Goal: Task Accomplishment & Management: Use online tool/utility

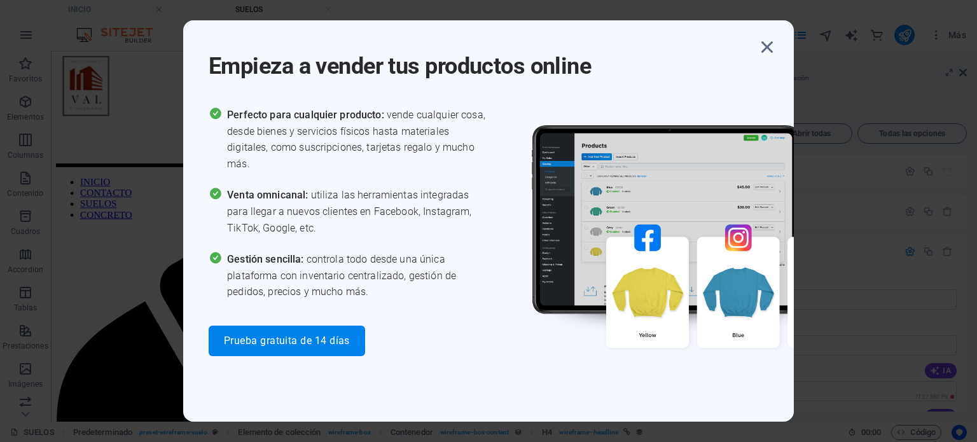
scroll to position [211, 0]
click at [771, 41] on icon "button" at bounding box center [767, 47] width 23 height 23
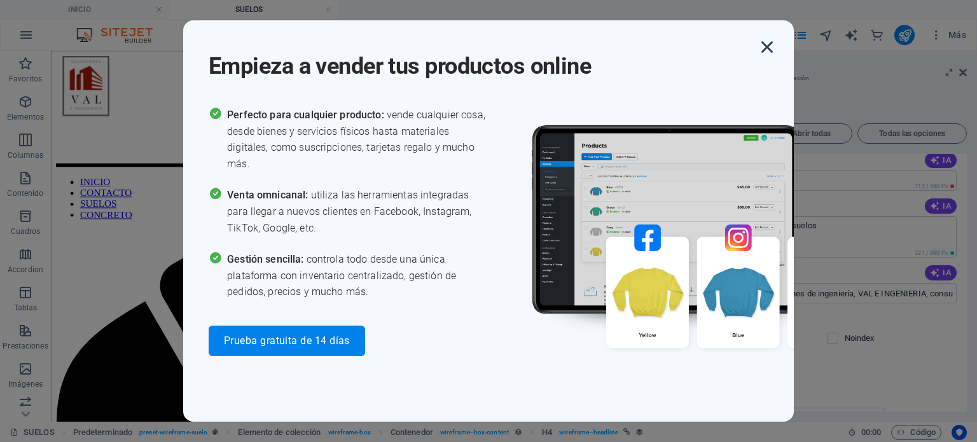
click at [768, 48] on icon "button" at bounding box center [767, 47] width 23 height 23
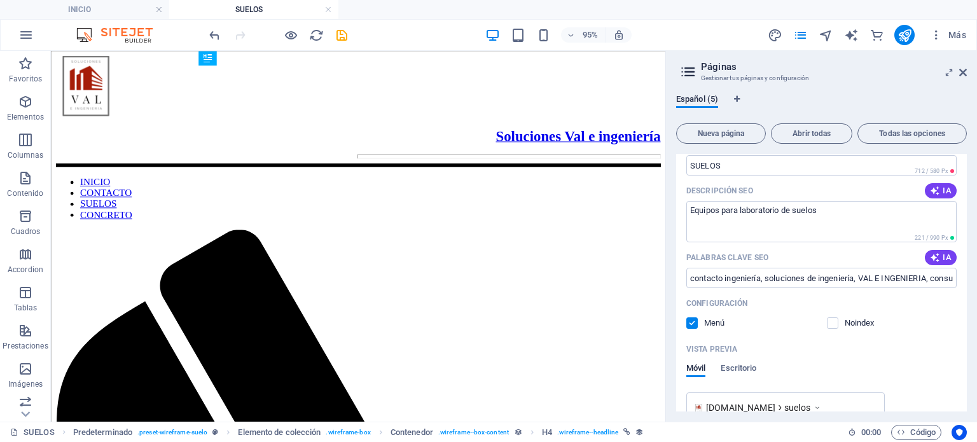
scroll to position [226, 0]
click at [691, 282] on input "contacto ingeniería, soluciones de ingeniería, VAL E INGENIERIA, consultas inge…" at bounding box center [821, 277] width 270 height 20
click at [949, 276] on input "contacto ingeniería, soluciones de ingeniería, VAL E INGENIERIA, consultas inge…" at bounding box center [821, 277] width 270 height 20
click at [914, 277] on input "contacto ingeniería, soluciones de ingeniería, VAL E INGENIERIA, consultas inge…" at bounding box center [821, 277] width 270 height 20
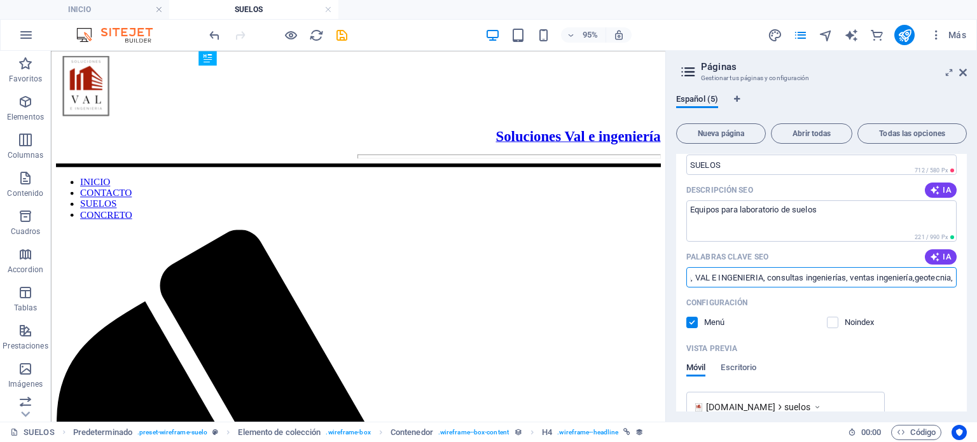
scroll to position [0, 174]
click at [952, 279] on input "contacto ingeniería, soluciones de ingeniería, VAL E INGENIERIA, consultas inge…" at bounding box center [821, 277] width 270 height 20
paste input "Análisis de suelos, Laboratorio de suelos, Estudio de suelos, Muestreo de suelo…"
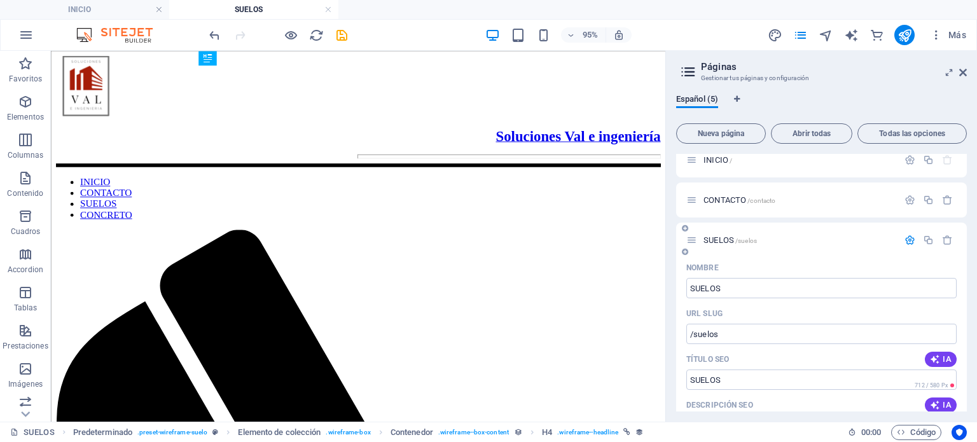
scroll to position [0, 0]
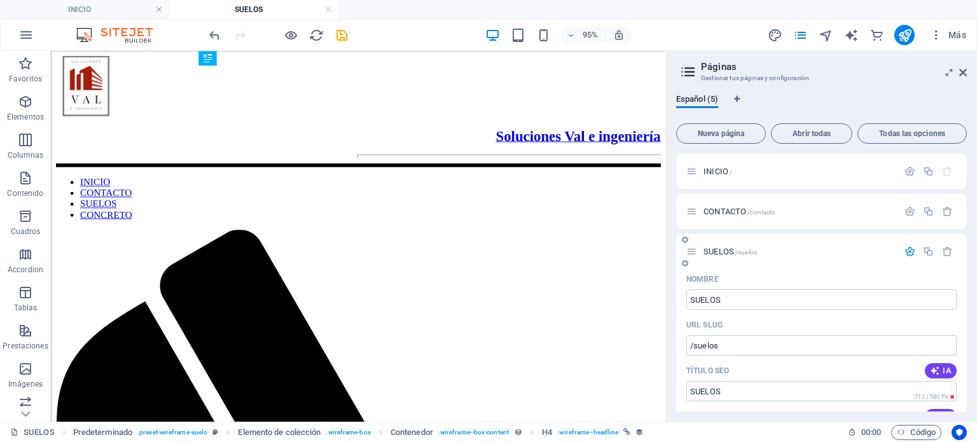
type input "contacto ingeniería, soluciones de ingeniería, VAL E INGENIERIA, consultas inge…"
click at [712, 252] on span "SUELOS /suelos" at bounding box center [730, 252] width 53 height 10
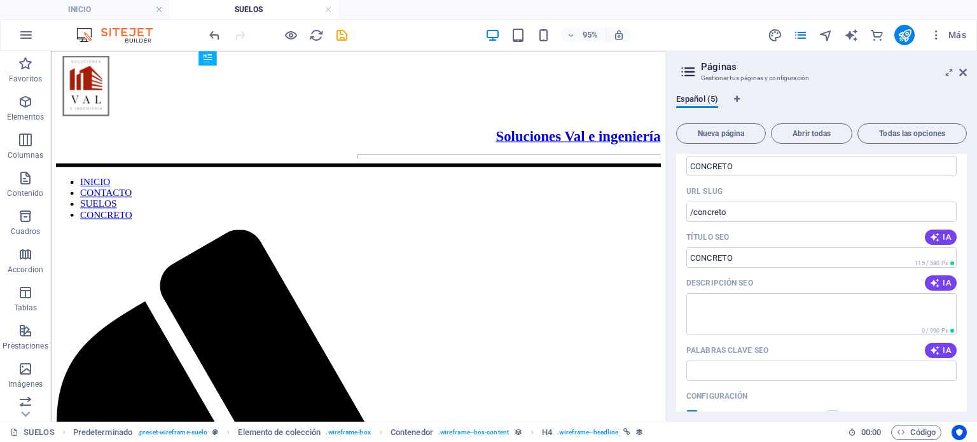
scroll to position [717, 0]
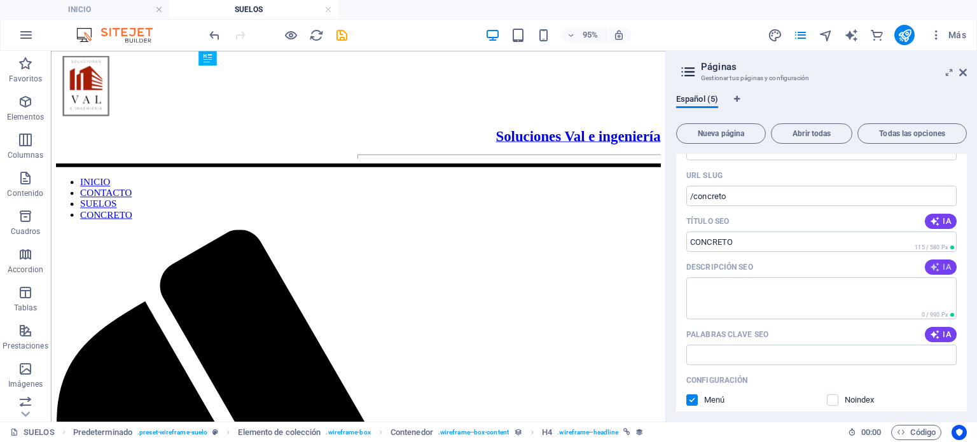
click at [941, 267] on span "IA" at bounding box center [941, 267] width 22 height 10
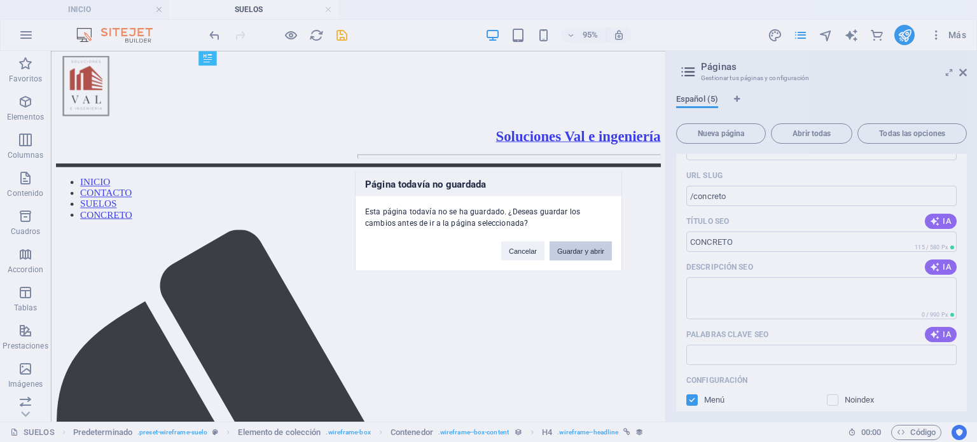
click at [577, 250] on button "Guardar y abrir" at bounding box center [581, 250] width 62 height 19
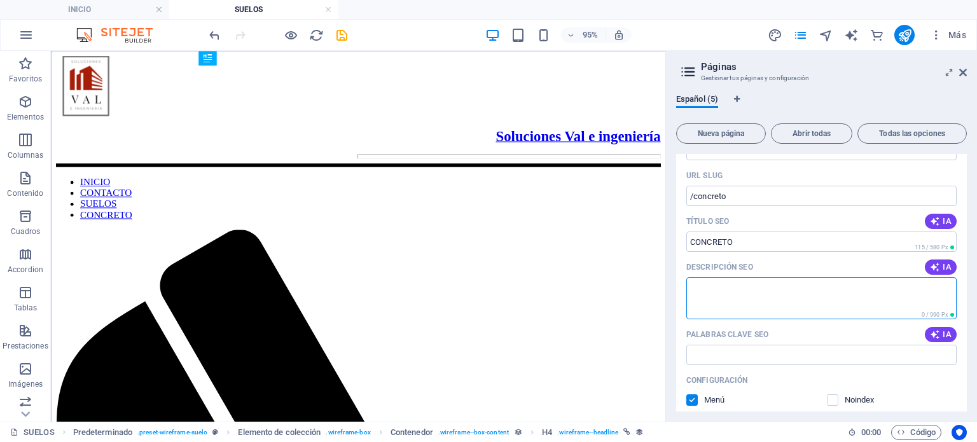
click at [875, 298] on textarea "Descripción SEO" at bounding box center [821, 297] width 270 height 41
click at [949, 269] on button "IA" at bounding box center [941, 267] width 32 height 15
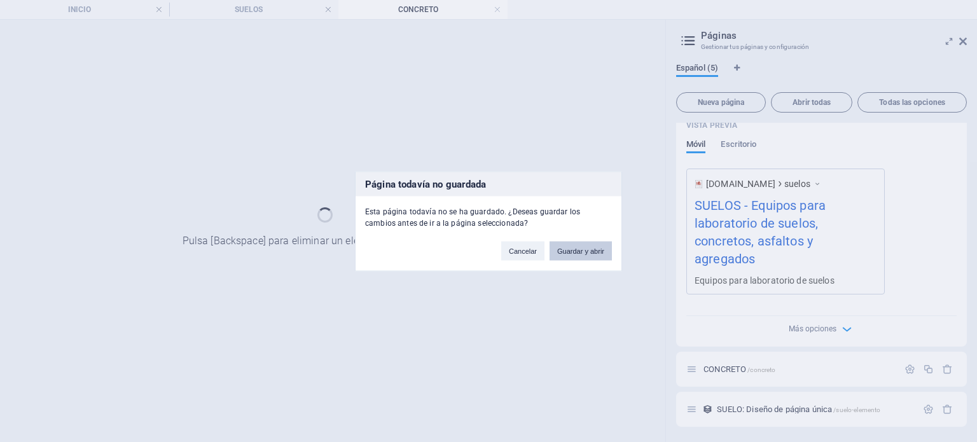
scroll to position [418, 0]
click at [597, 254] on button "Guardar y abrir" at bounding box center [581, 250] width 62 height 19
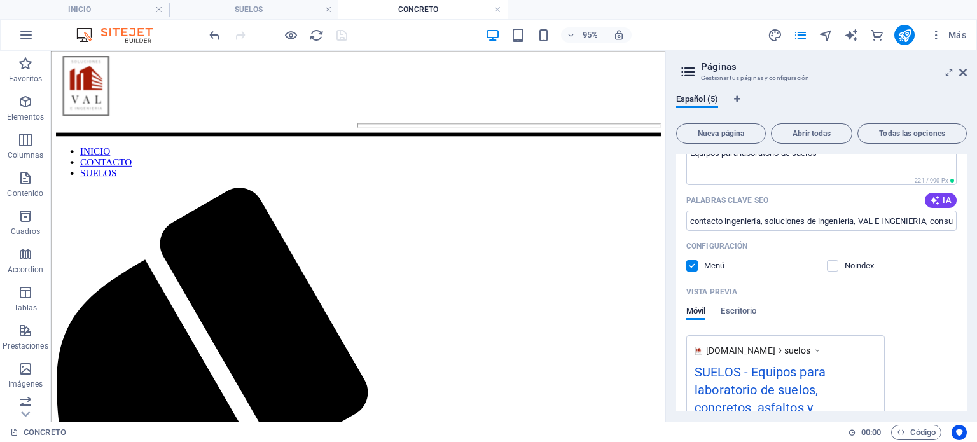
scroll to position [284, 0]
drag, startPoint x: 781, startPoint y: 162, endPoint x: 916, endPoint y: 290, distance: 186.3
click at [916, 290] on div "Vista previa" at bounding box center [821, 291] width 270 height 20
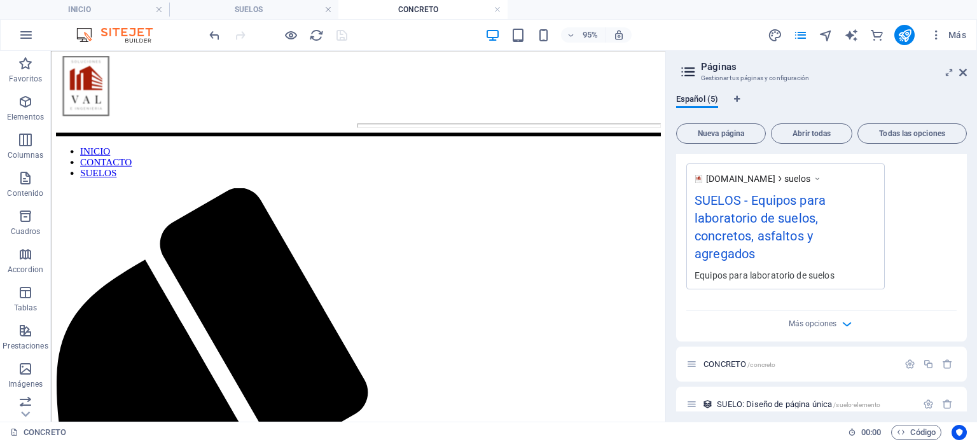
scroll to position [469, 0]
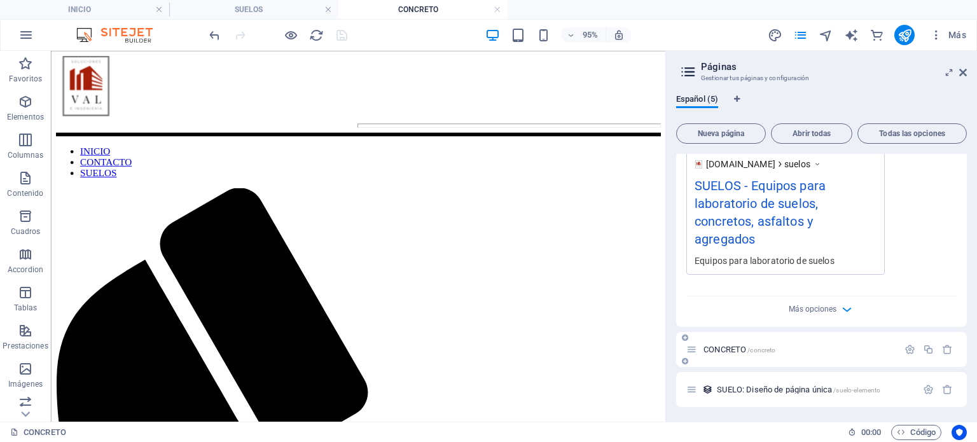
click at [728, 345] on span "CONCRETO /concreto" at bounding box center [740, 350] width 72 height 10
click at [765, 391] on span "SUELO: Diseño de página única /suelo-elemento" at bounding box center [798, 390] width 163 height 10
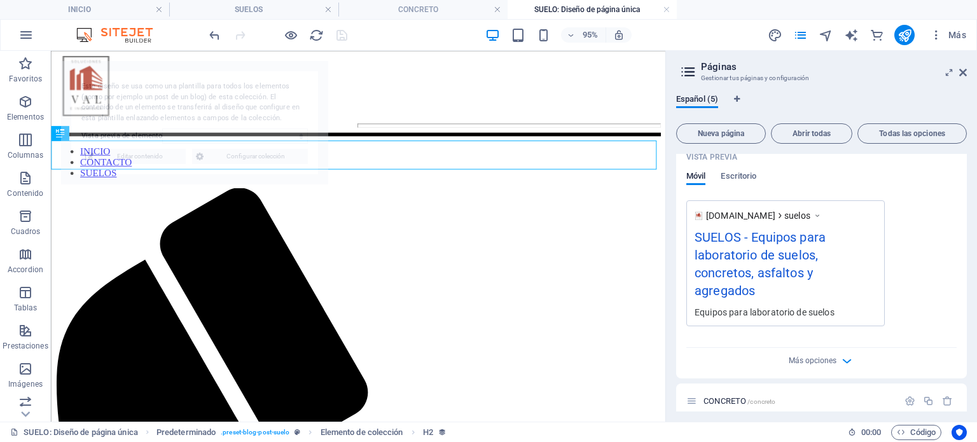
scroll to position [0, 0]
select select "68bbb90a670292097a07b06e"
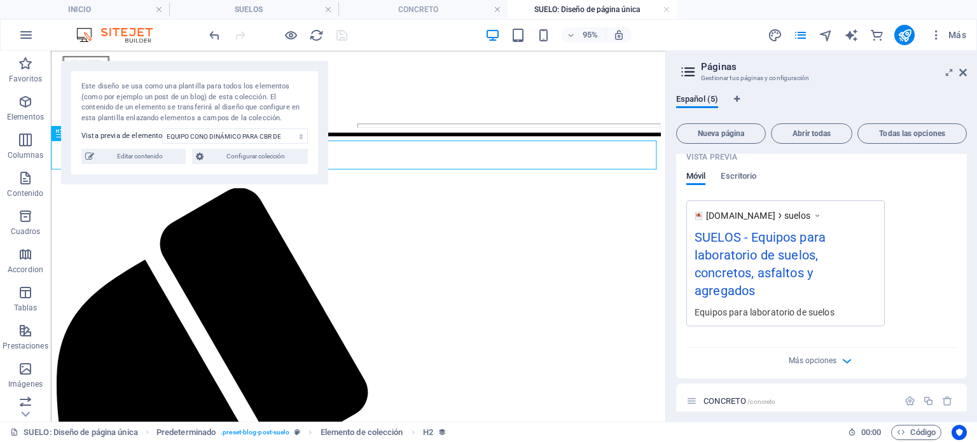
scroll to position [469, 0]
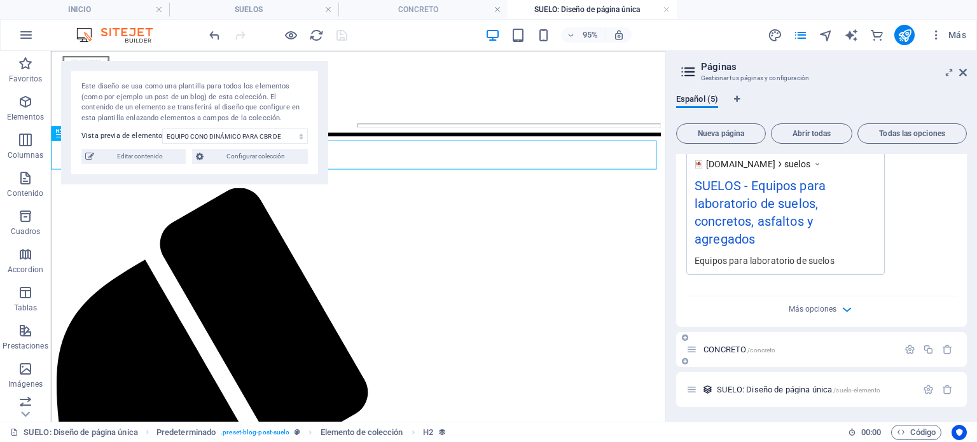
drag, startPoint x: 748, startPoint y: 344, endPoint x: 735, endPoint y: 347, distance: 13.1
click at [735, 347] on div "CONCRETO /concreto" at bounding box center [792, 349] width 212 height 15
click at [735, 347] on span "CONCRETO /concreto" at bounding box center [740, 350] width 72 height 10
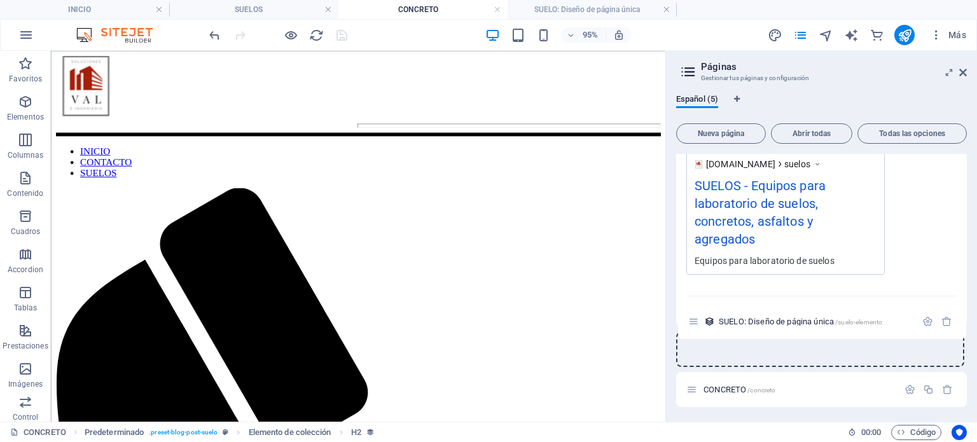
drag, startPoint x: 692, startPoint y: 394, endPoint x: 694, endPoint y: 318, distance: 75.7
click at [694, 318] on div "INICIO / CONTACTO /contacto SUELOS /suelos Nombre SUELOS ​ URL SLUG /suelos ​ T…" at bounding box center [821, 25] width 291 height 683
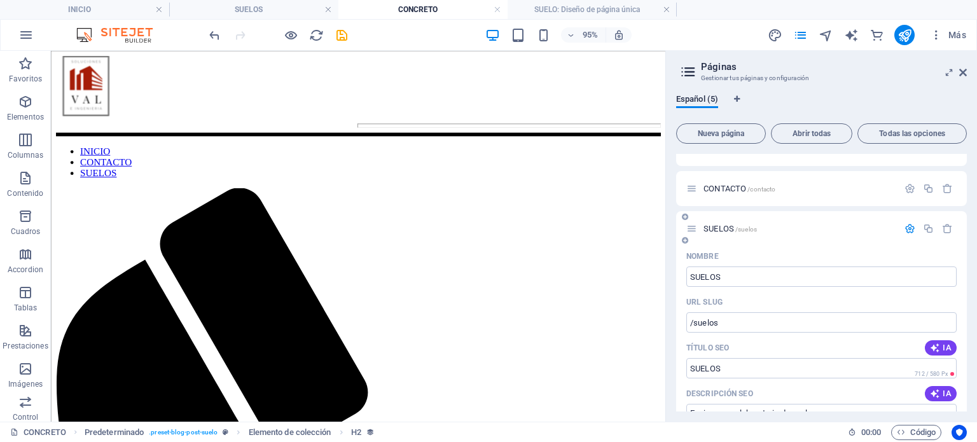
scroll to position [17, 0]
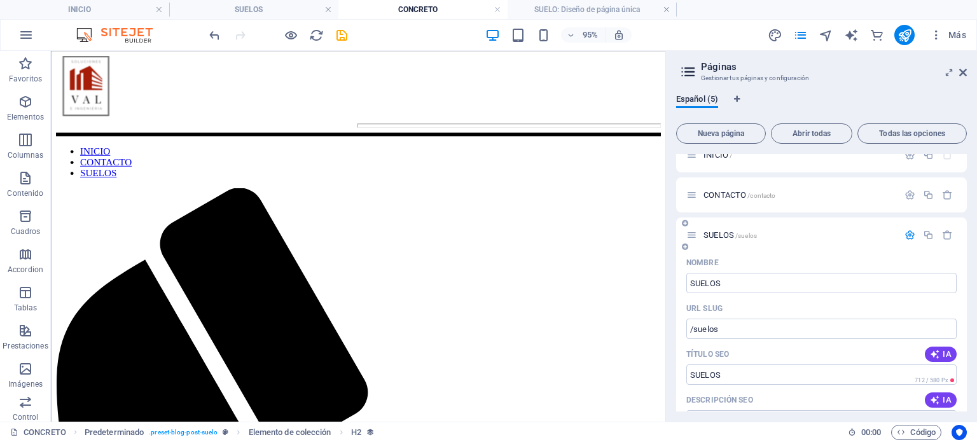
click at [695, 235] on icon at bounding box center [691, 235] width 11 height 11
click at [708, 236] on span "SUELOS /suelos" at bounding box center [730, 235] width 53 height 10
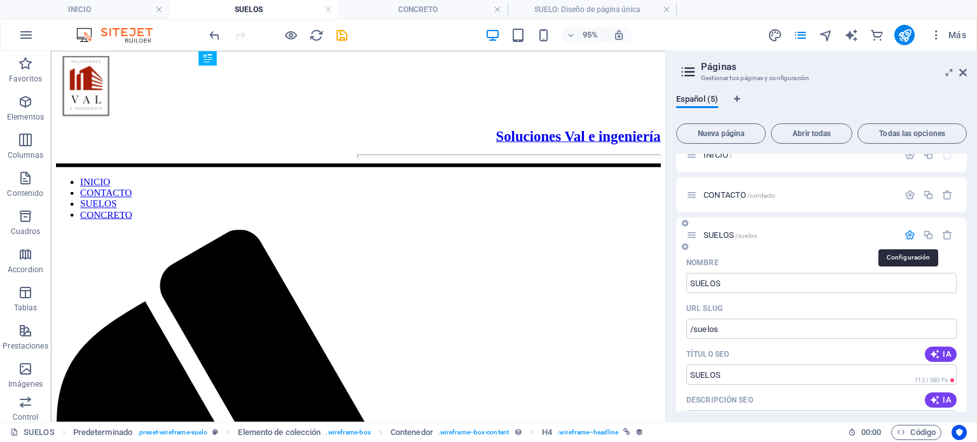
click at [907, 232] on icon "button" at bounding box center [910, 235] width 11 height 11
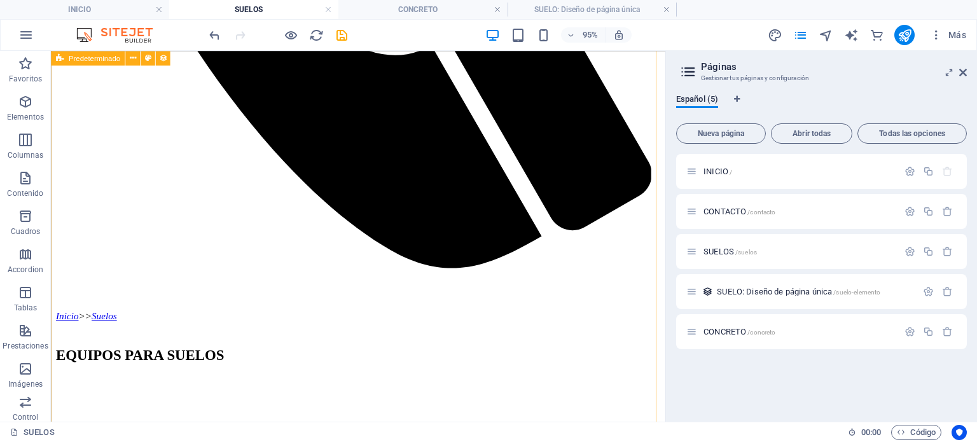
scroll to position [739, 0]
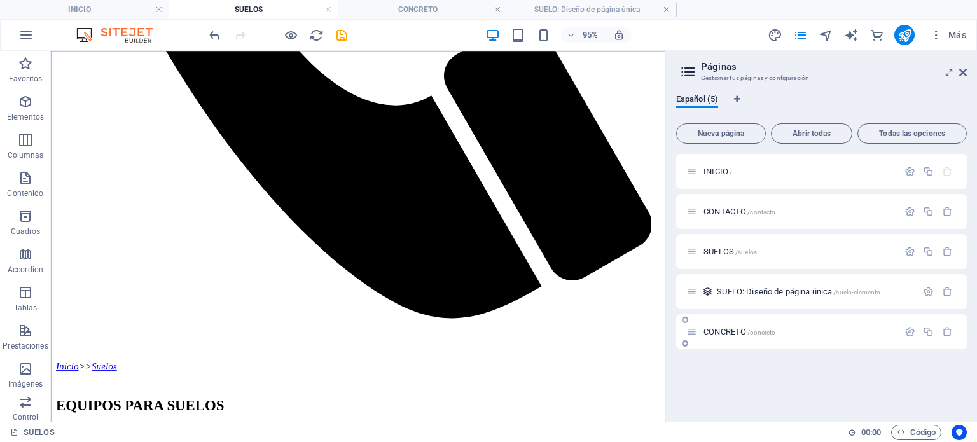
click at [732, 329] on span "CONCRETO /concreto" at bounding box center [740, 332] width 72 height 10
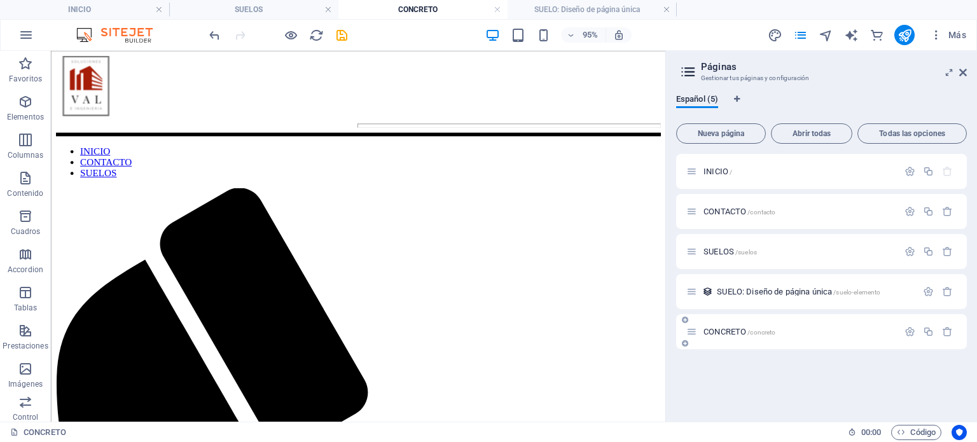
click at [910, 337] on div at bounding box center [929, 332] width 56 height 14
click at [910, 334] on icon "button" at bounding box center [910, 331] width 11 height 11
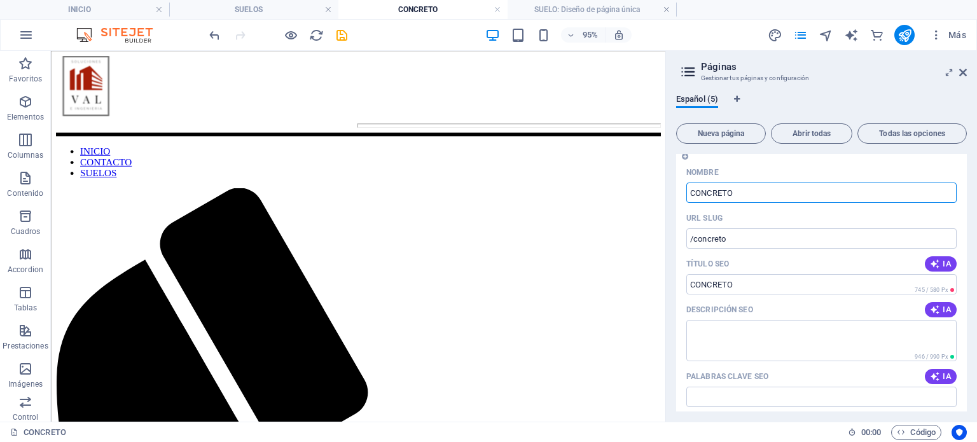
scroll to position [188, 0]
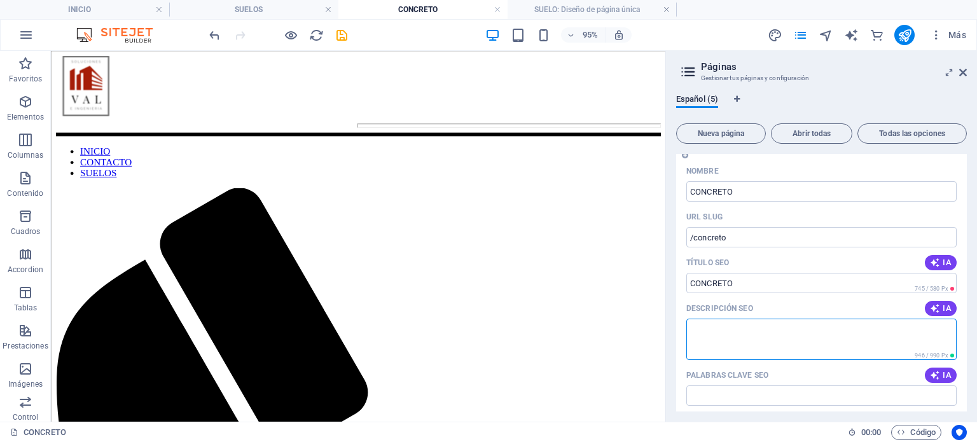
click at [754, 342] on textarea "Descripción SEO" at bounding box center [821, 339] width 270 height 41
click at [935, 304] on icon "button" at bounding box center [935, 308] width 10 height 10
type textarea "¡Contáctenos para soluciones ingenieriles personalizadas! En Val e Ingeniería S…"
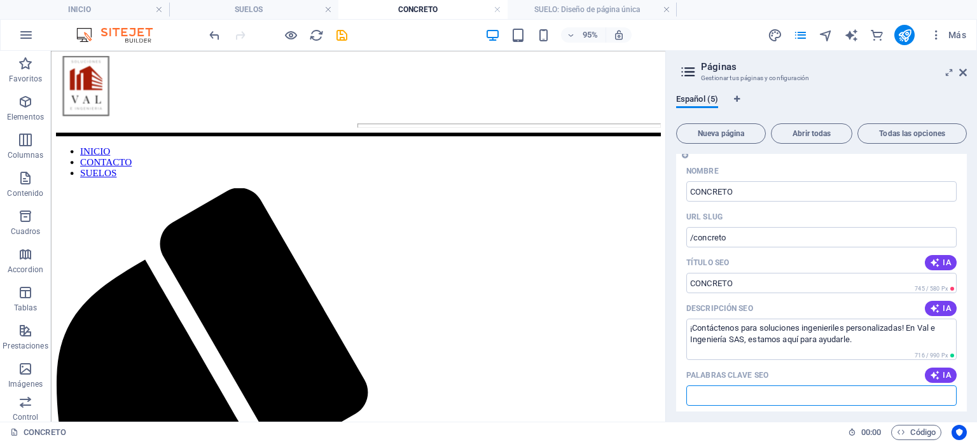
click at [714, 394] on input "Palabras clave SEO" at bounding box center [821, 396] width 270 height 20
paste input "Ensayo de resistencia del concreto Prueba de compresión de cilindros de concret…"
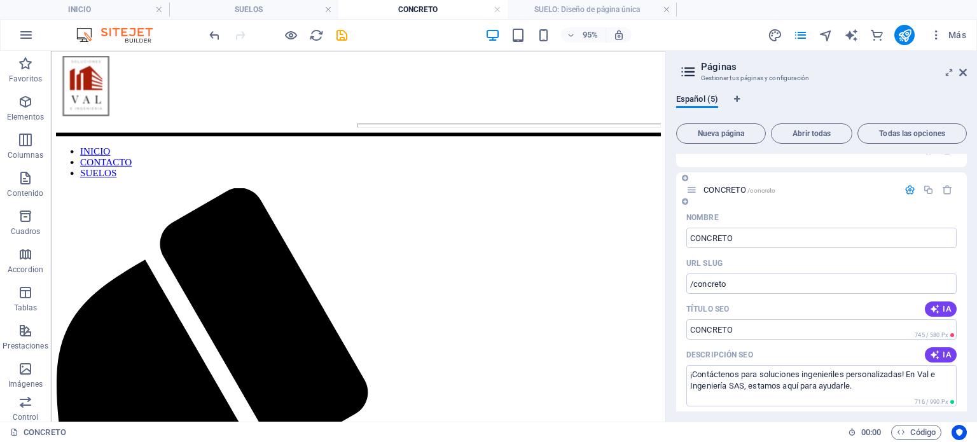
scroll to position [78, 0]
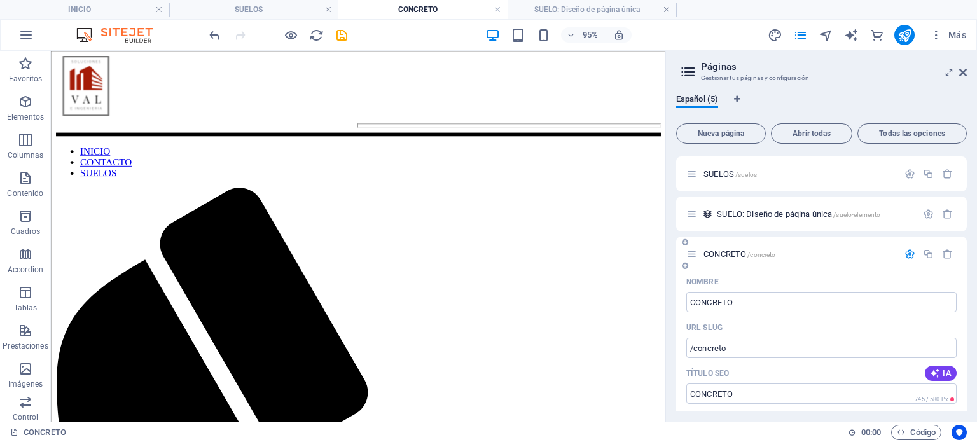
type input "Ensayo de resistencia del concreto Prueba de compresión de cilindros de concret…"
click at [907, 251] on icon "button" at bounding box center [910, 254] width 11 height 11
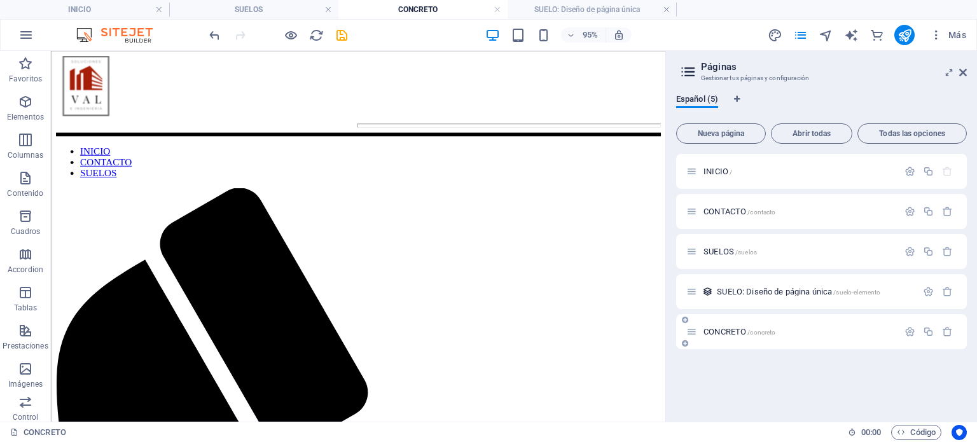
click at [719, 333] on span "CONCRETO /concreto" at bounding box center [740, 332] width 72 height 10
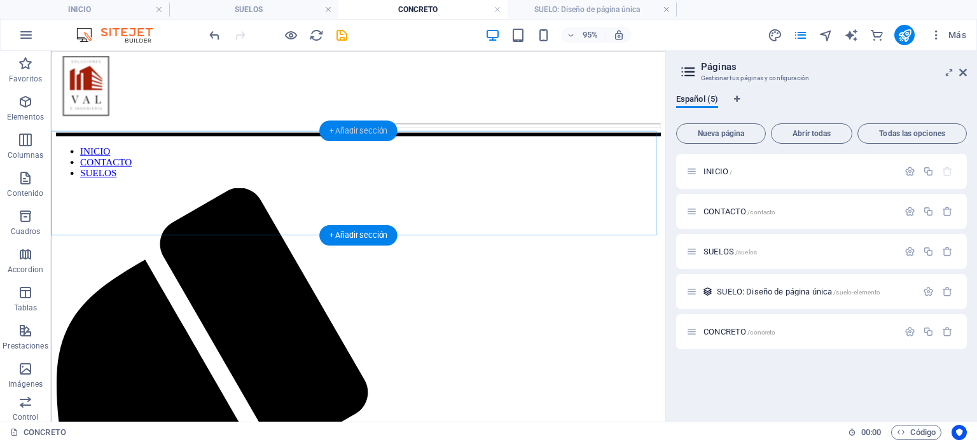
click at [342, 135] on div "+ Añadir sección" at bounding box center [358, 130] width 78 height 20
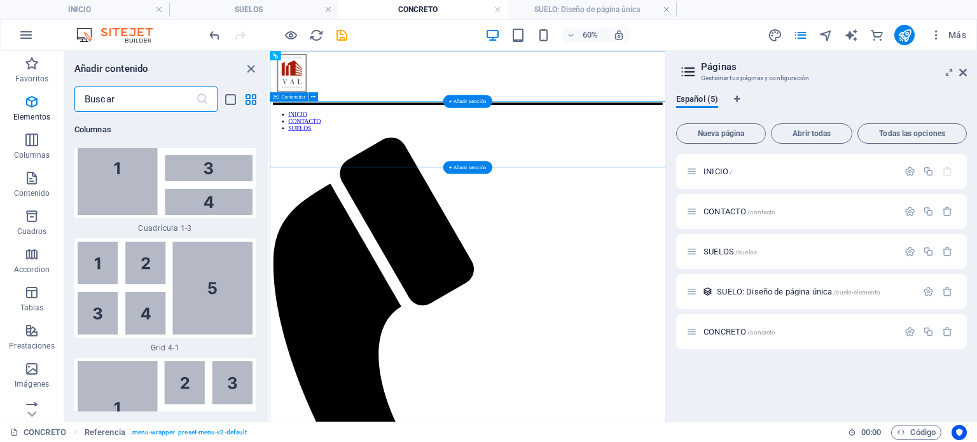
scroll to position [3895, 0]
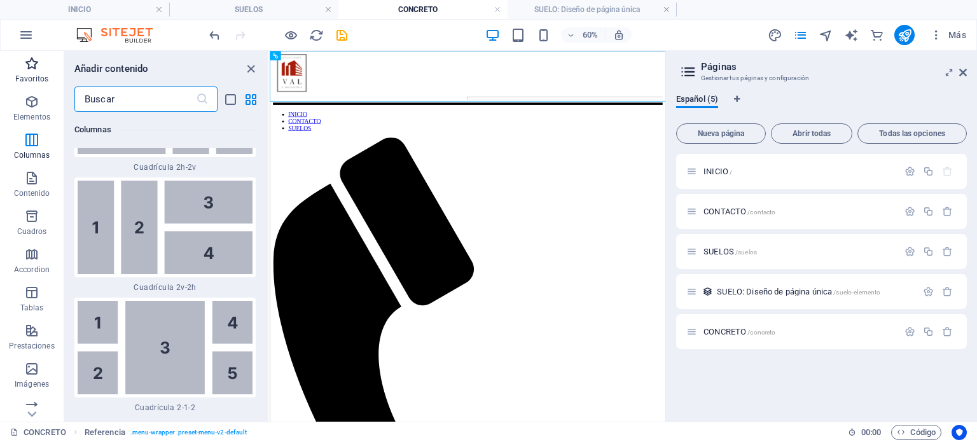
click at [28, 64] on icon "button" at bounding box center [31, 63] width 15 height 15
click at [28, 94] on icon "button" at bounding box center [31, 101] width 15 height 15
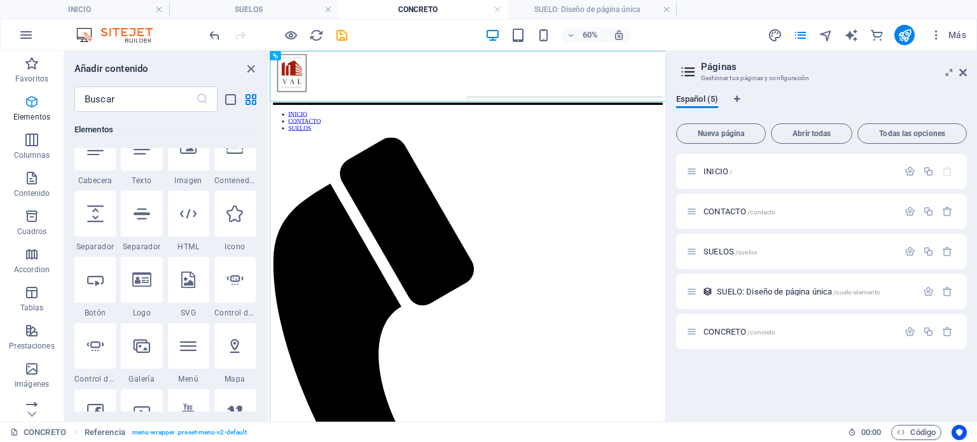
scroll to position [240, 0]
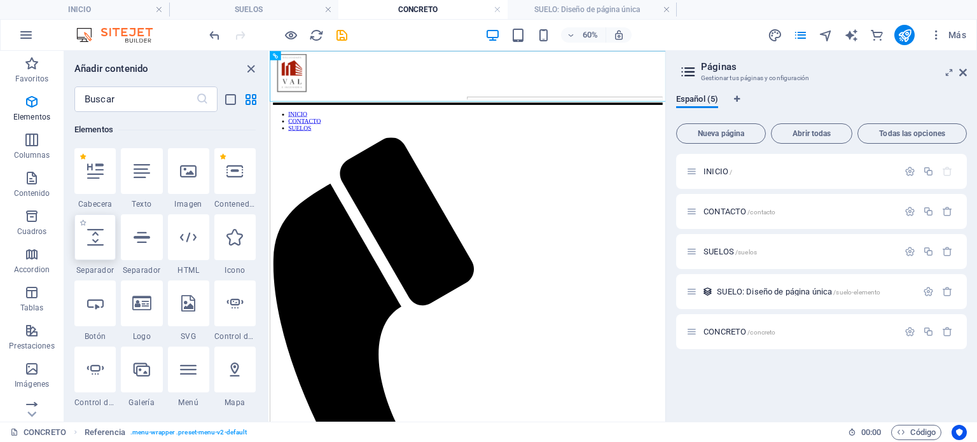
click at [104, 242] on div at bounding box center [94, 237] width 41 height 46
select select "px"
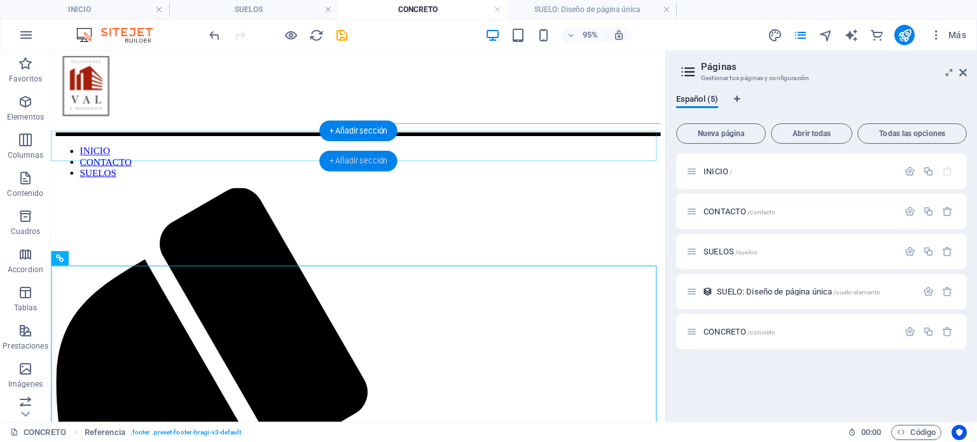
click at [348, 159] on div "+ Añadir sección" at bounding box center [358, 161] width 78 height 20
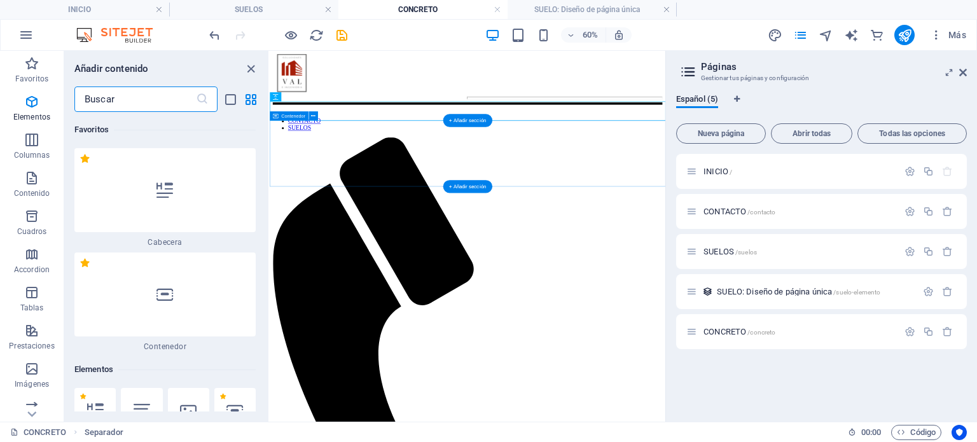
scroll to position [4311, 0]
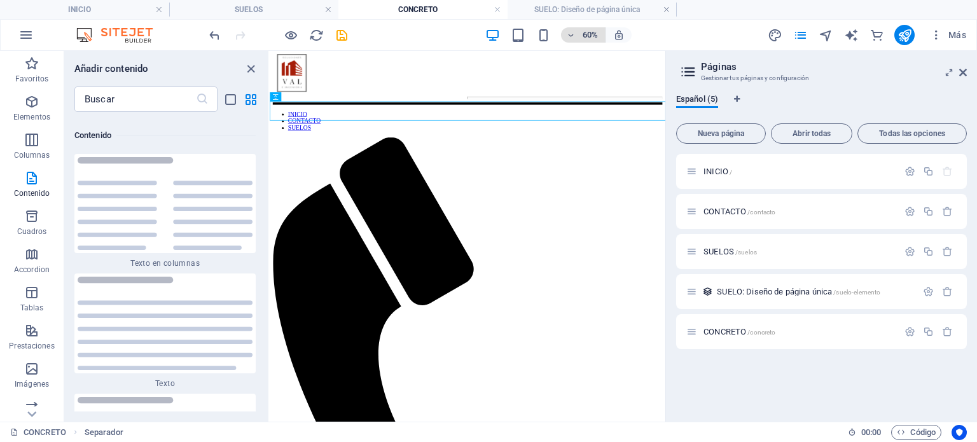
click at [598, 34] on h6 "60%" at bounding box center [590, 34] width 20 height 15
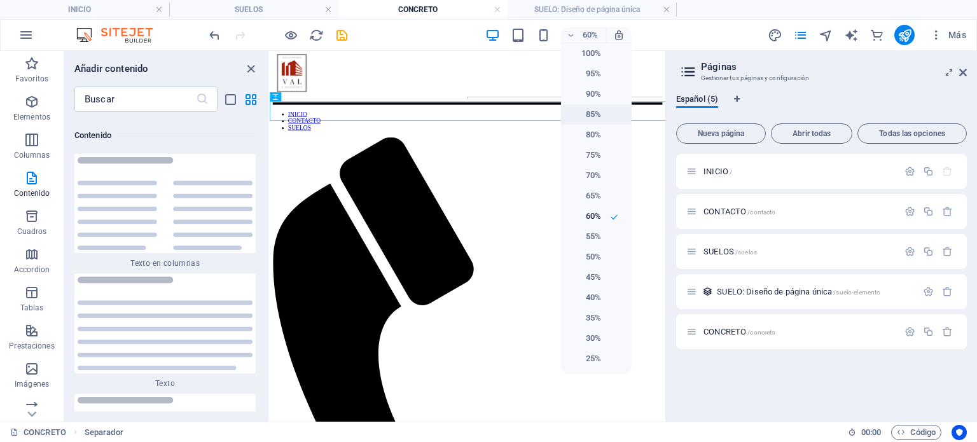
click at [590, 120] on h6 "85%" at bounding box center [585, 114] width 32 height 15
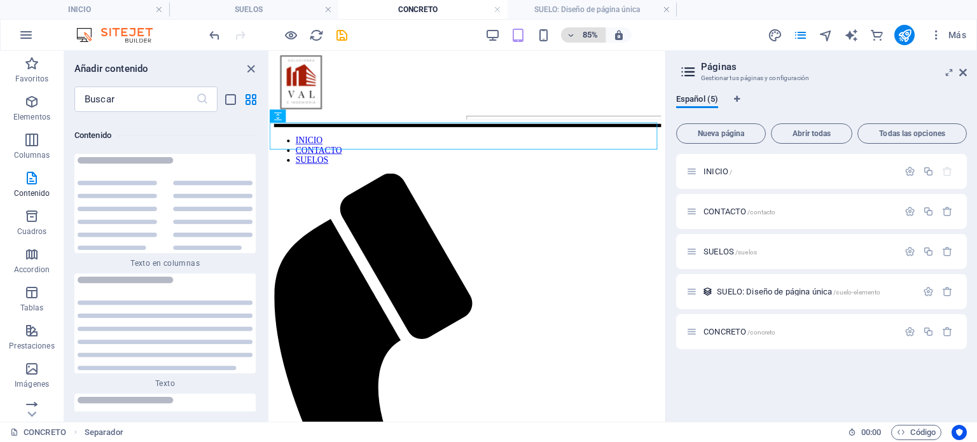
click at [588, 30] on h6 "85%" at bounding box center [590, 34] width 20 height 15
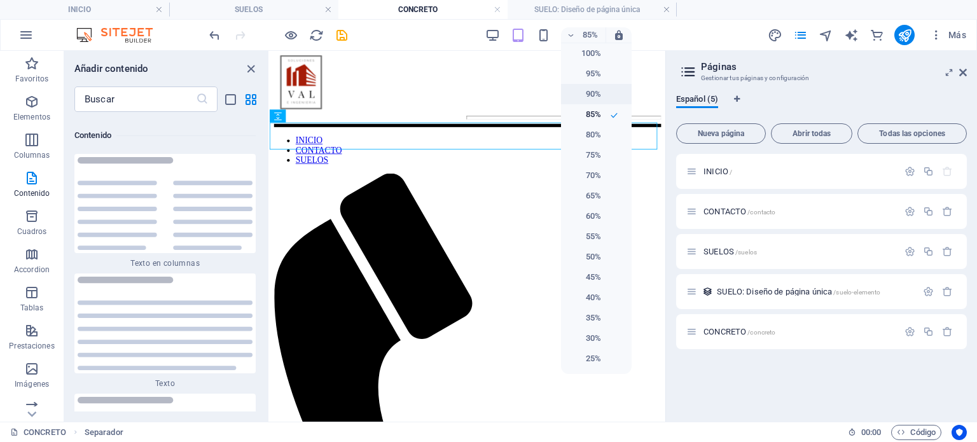
click at [595, 91] on h6 "90%" at bounding box center [585, 94] width 32 height 15
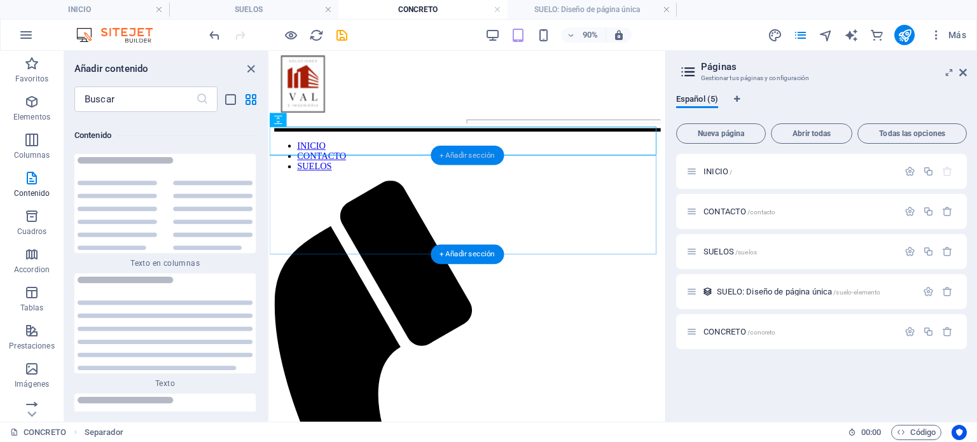
click at [447, 158] on div "+ Añadir sección" at bounding box center [467, 156] width 73 height 20
click at [33, 108] on icon "button" at bounding box center [31, 101] width 15 height 15
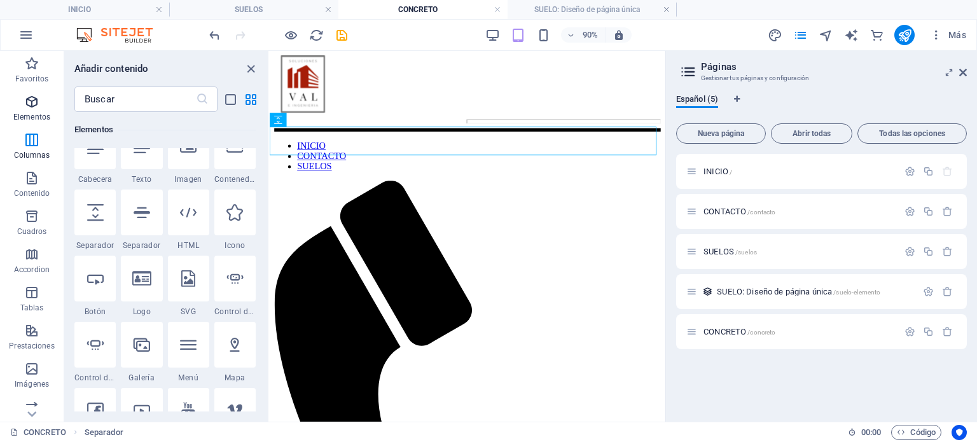
scroll to position [239, 0]
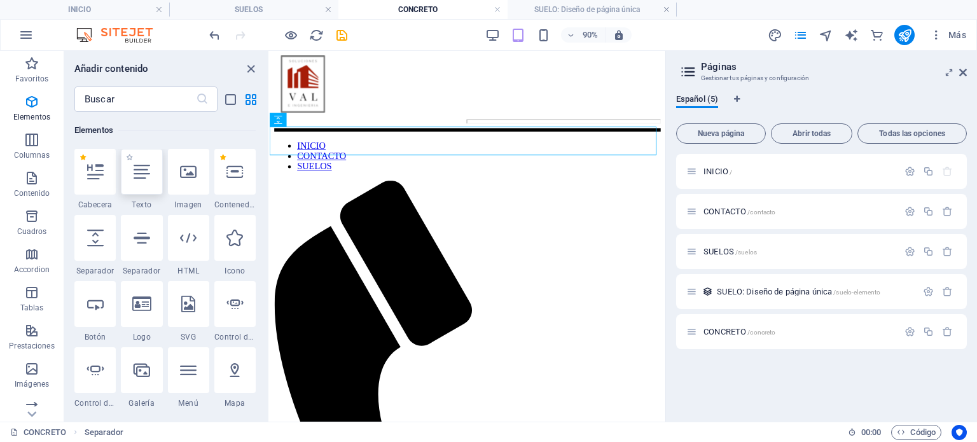
click at [146, 188] on div at bounding box center [141, 172] width 41 height 46
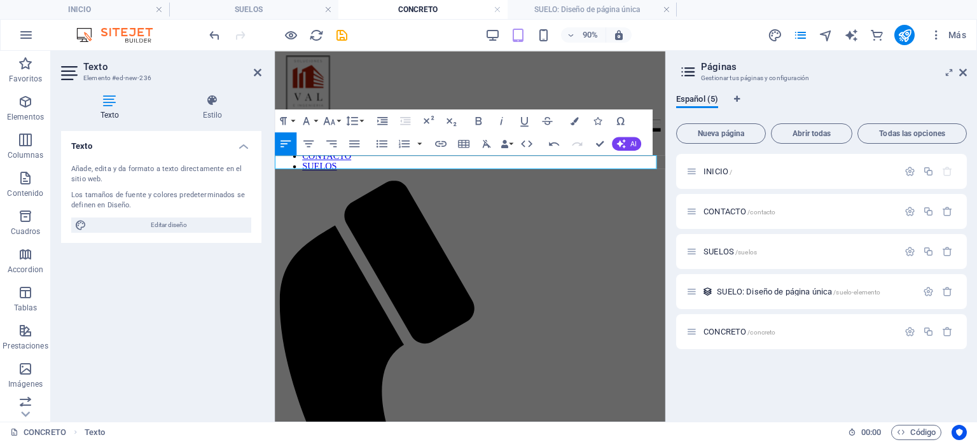
click at [437, 141] on icon "button" at bounding box center [440, 144] width 11 height 6
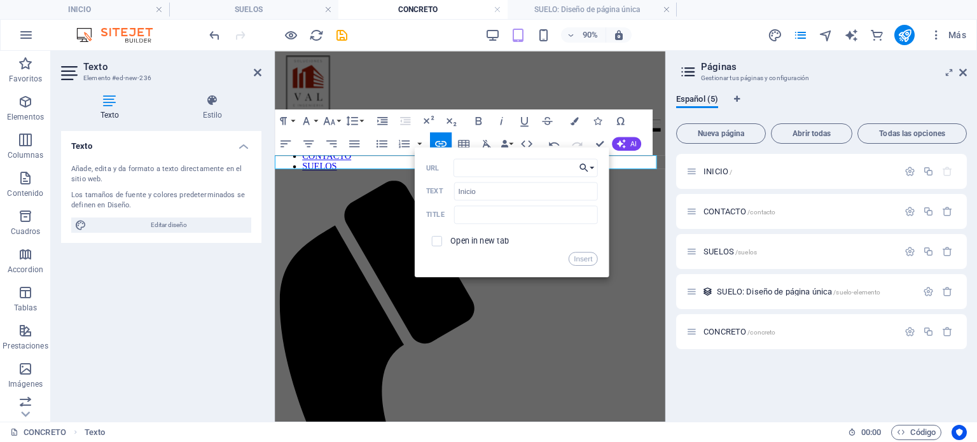
click at [587, 171] on icon "button" at bounding box center [584, 167] width 8 height 8
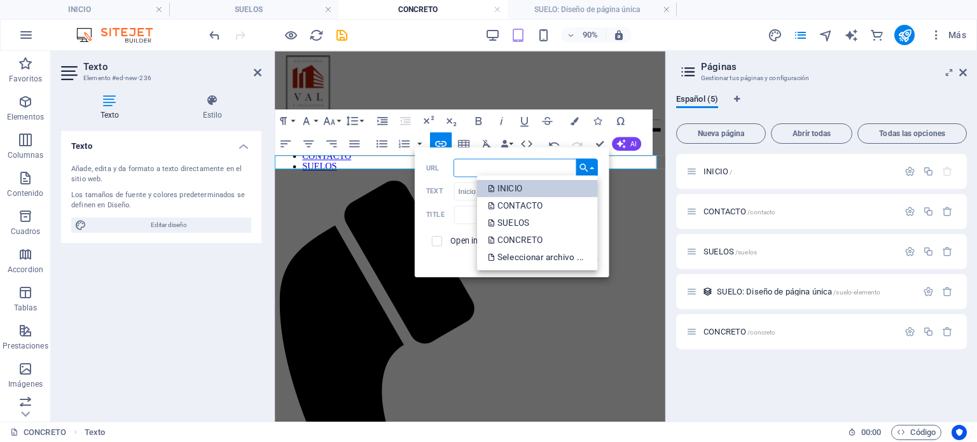
click at [543, 188] on link "INICIO" at bounding box center [536, 187] width 121 height 17
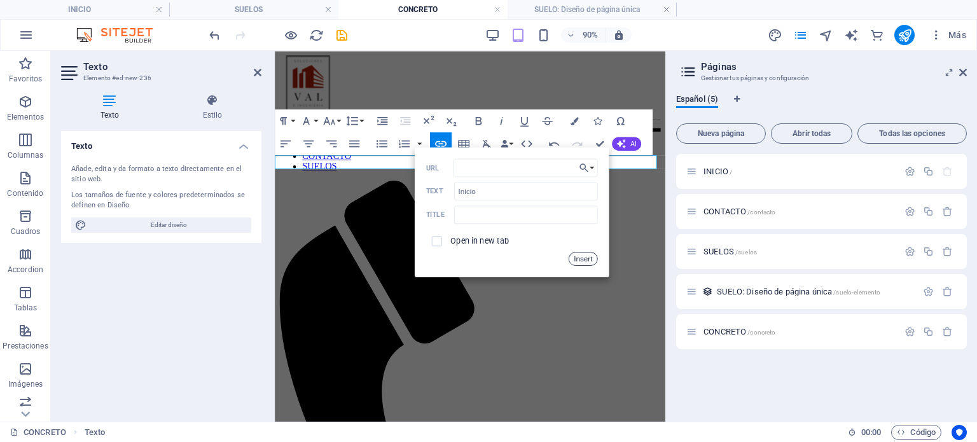
click at [585, 255] on button "Insert" at bounding box center [583, 259] width 29 height 14
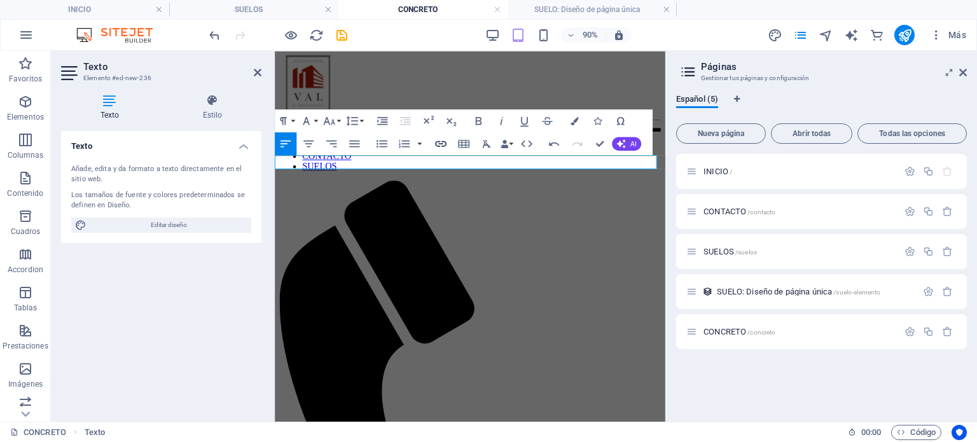
type input "concreto"
click at [438, 146] on icon "button" at bounding box center [440, 144] width 11 height 6
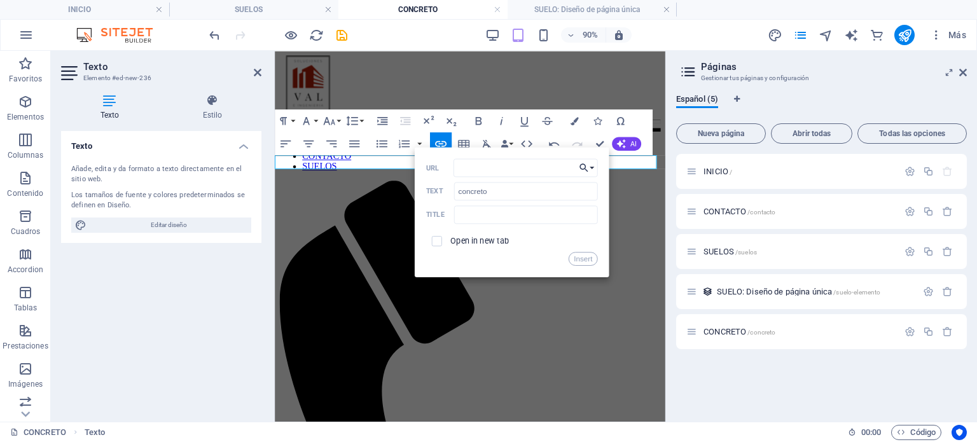
click at [585, 166] on icon "button" at bounding box center [584, 167] width 8 height 8
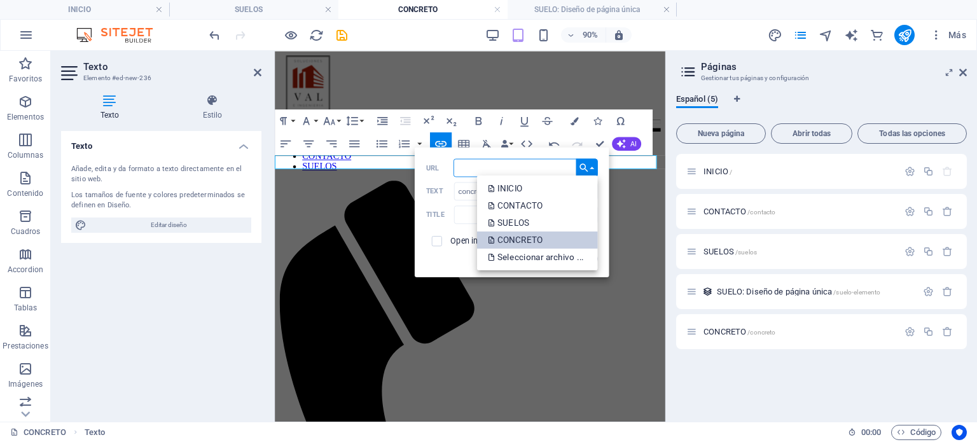
click at [536, 232] on p "CONCRETO" at bounding box center [516, 239] width 57 height 17
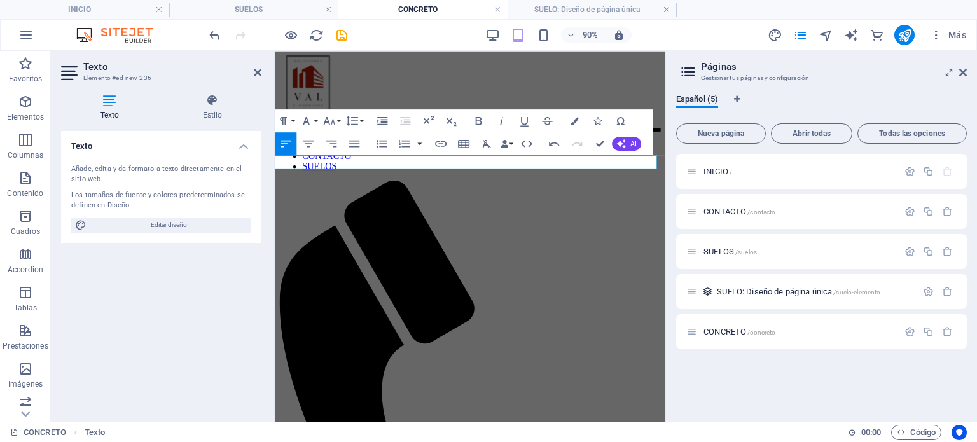
drag, startPoint x: 415, startPoint y: 169, endPoint x: 275, endPoint y: 178, distance: 140.9
click at [503, 122] on icon "button" at bounding box center [502, 121] width 14 height 14
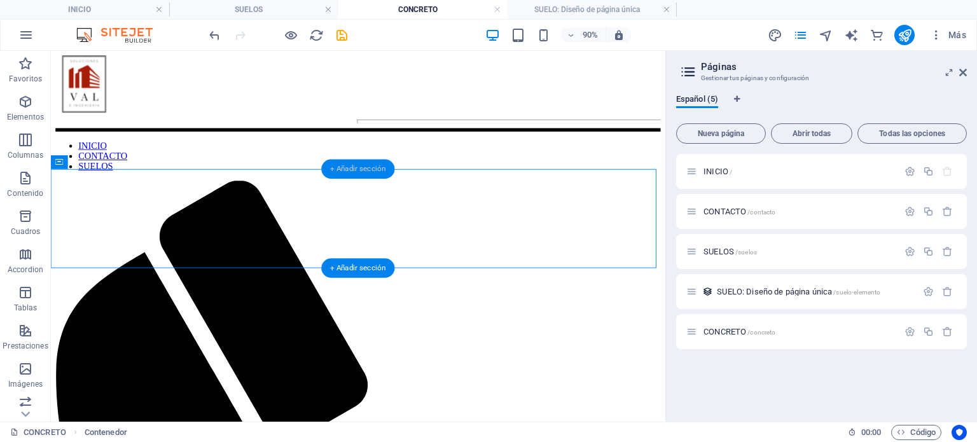
click at [360, 170] on div "+ Añadir sección" at bounding box center [357, 169] width 73 height 20
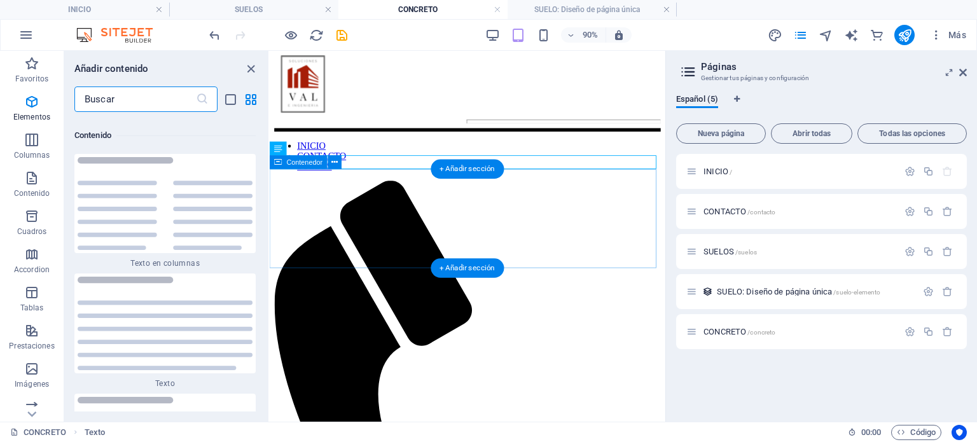
scroll to position [4311, 0]
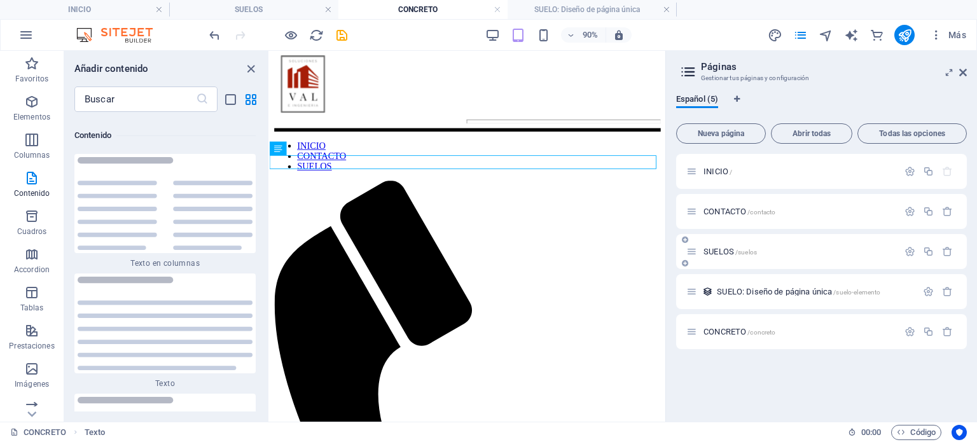
click at [735, 252] on span "/suelos" at bounding box center [746, 252] width 22 height 7
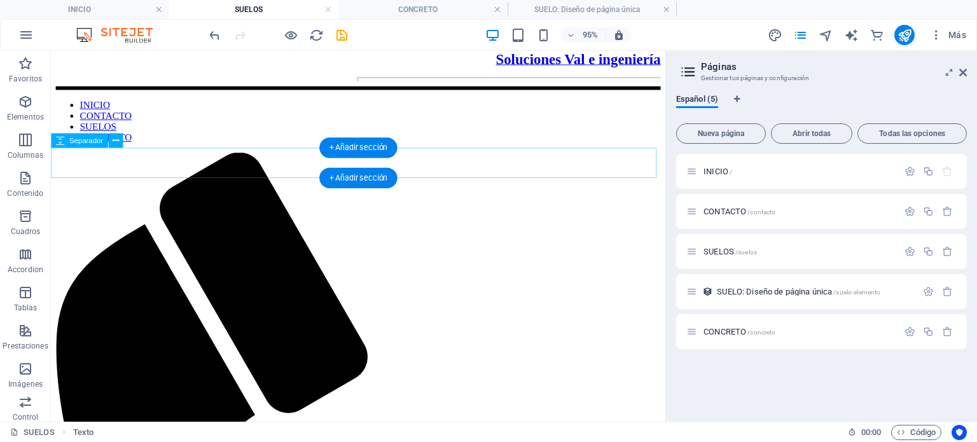
scroll to position [0, 0]
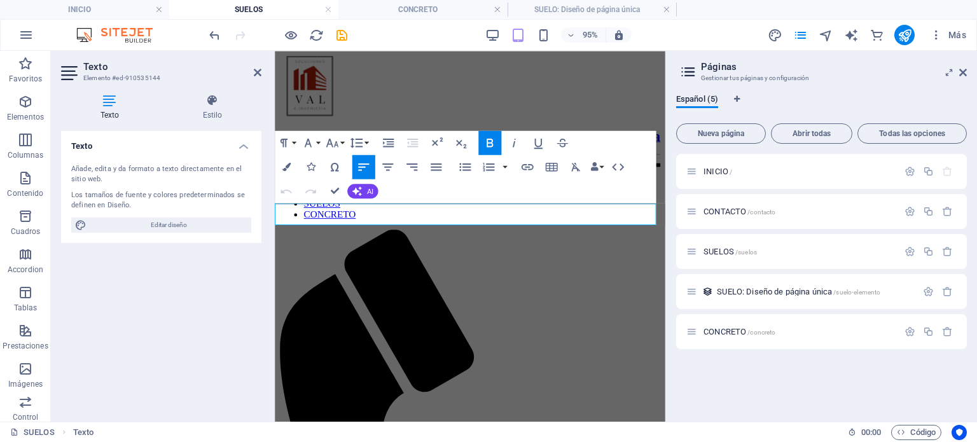
drag, startPoint x: 387, startPoint y: 227, endPoint x: 524, endPoint y: 269, distance: 143.1
drag, startPoint x: 338, startPoint y: 226, endPoint x: 278, endPoint y: 225, distance: 59.8
copy span "SUELOS"
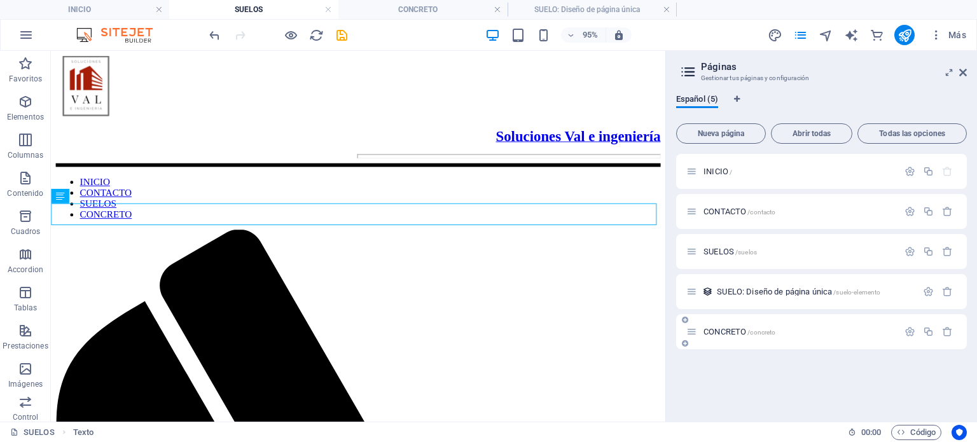
click at [717, 331] on span "CONCRETO /concreto" at bounding box center [740, 332] width 72 height 10
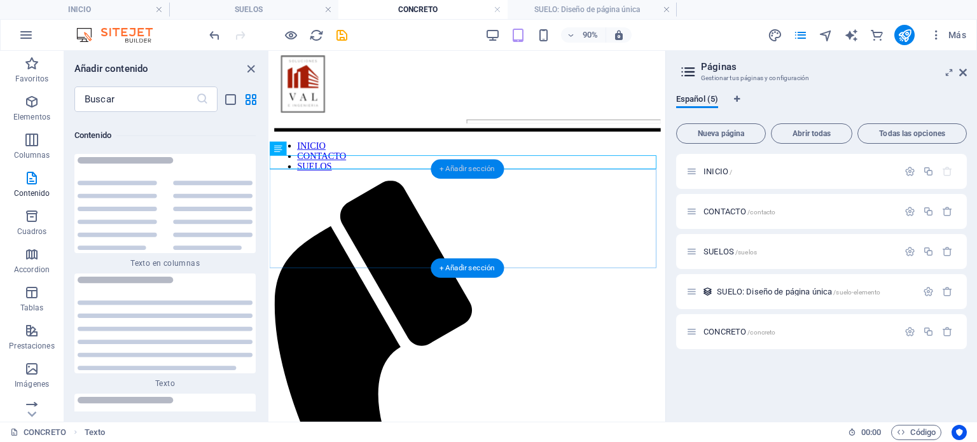
click at [447, 168] on div "+ Añadir sección" at bounding box center [467, 169] width 73 height 20
click at [43, 115] on p "Elementos" at bounding box center [31, 117] width 37 height 10
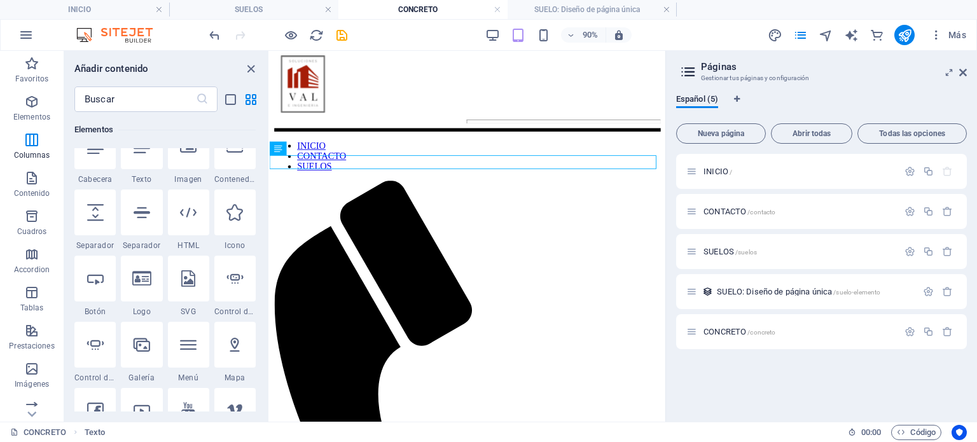
scroll to position [239, 0]
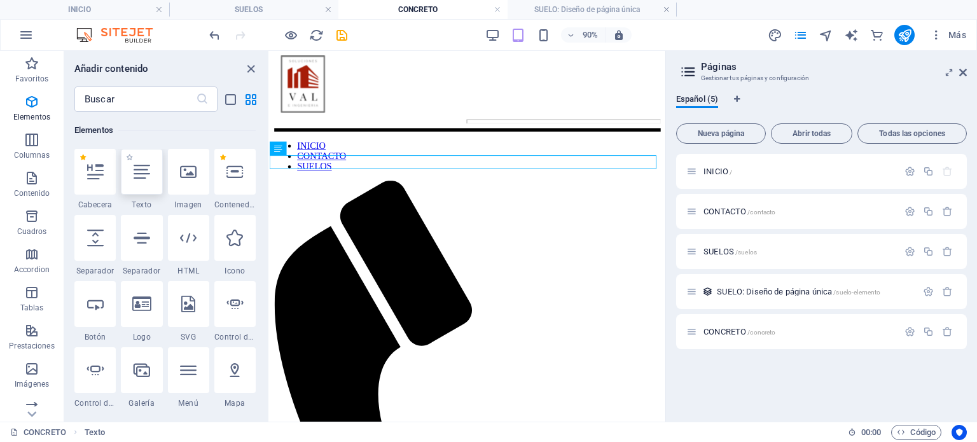
click at [134, 188] on div at bounding box center [141, 172] width 41 height 46
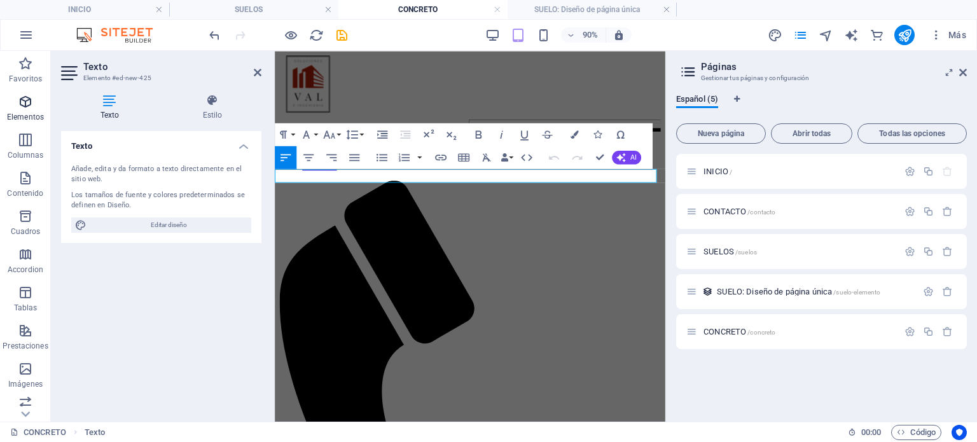
drag, startPoint x: 102, startPoint y: 139, endPoint x: 23, endPoint y: 109, distance: 85.2
click at [23, 109] on icon "button" at bounding box center [25, 101] width 15 height 15
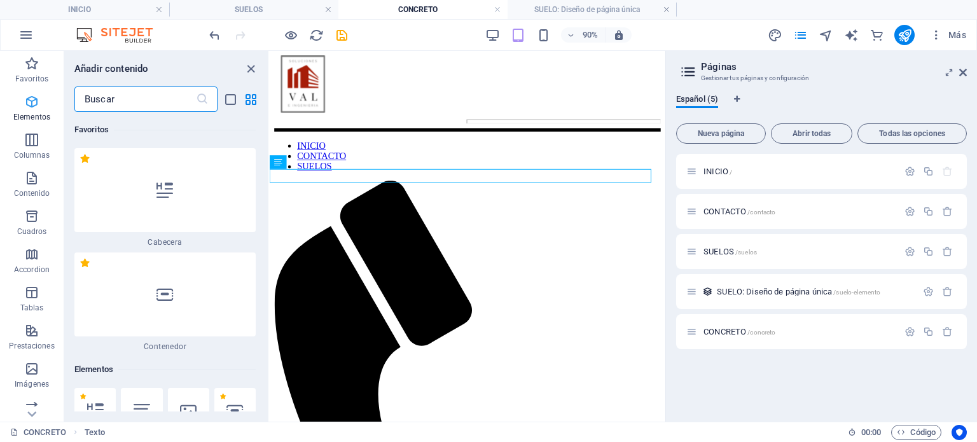
click at [24, 109] on icon "button" at bounding box center [31, 101] width 15 height 15
click at [170, 192] on icon at bounding box center [164, 190] width 17 height 17
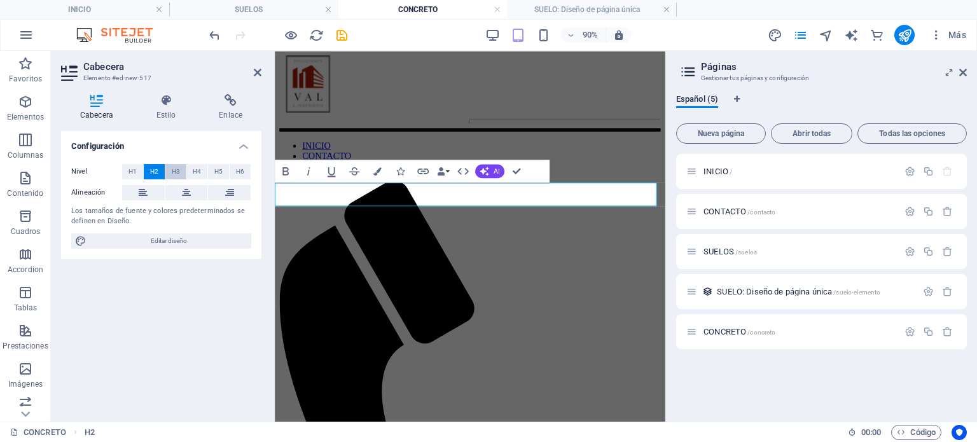
click at [176, 174] on span "H3" at bounding box center [176, 171] width 8 height 15
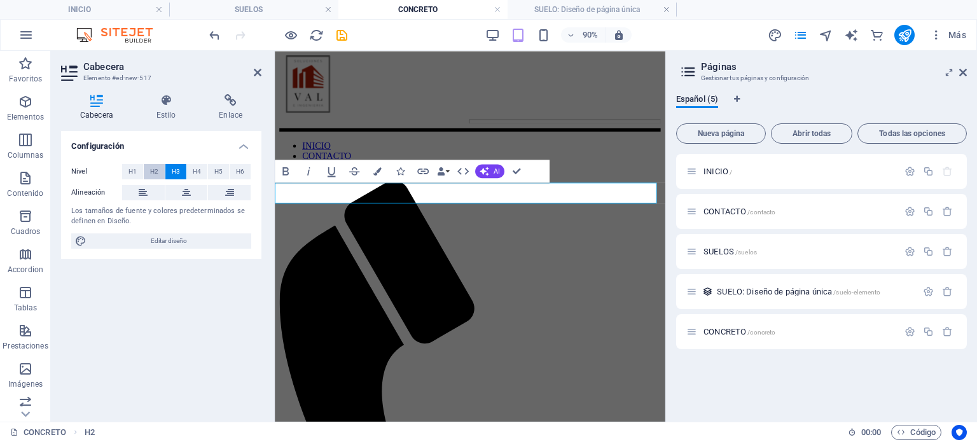
click at [154, 175] on span "H2" at bounding box center [154, 171] width 8 height 15
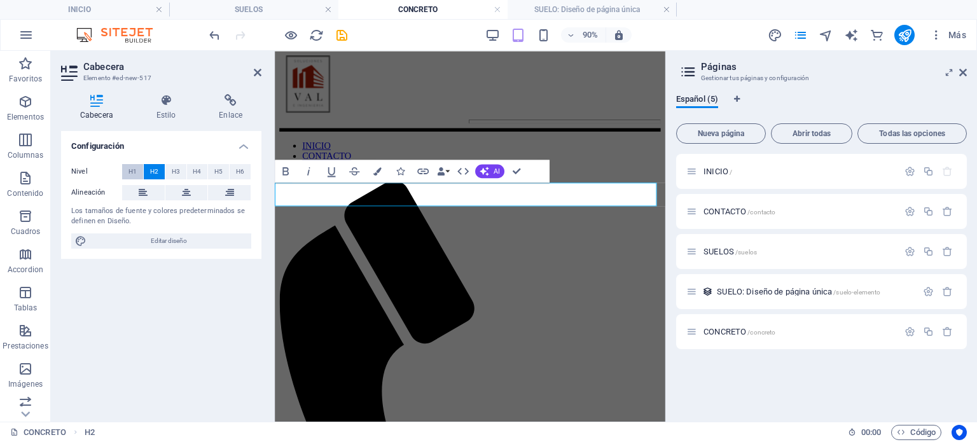
click at [132, 175] on span "H1" at bounding box center [133, 171] width 8 height 15
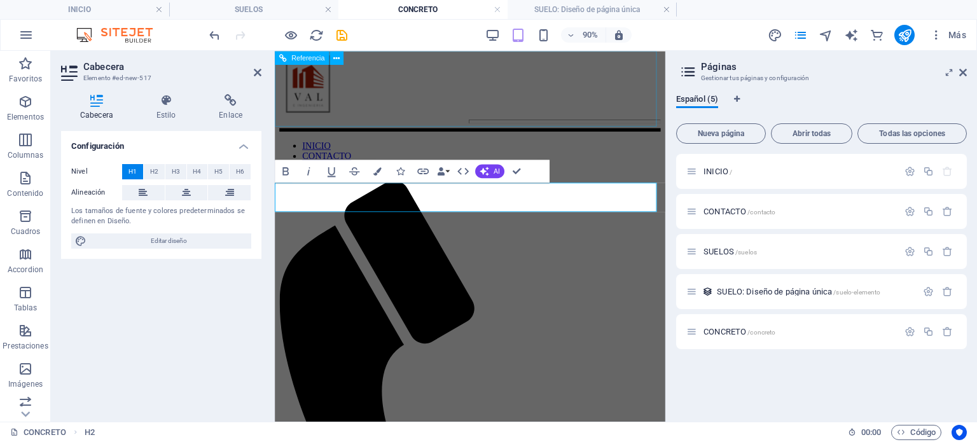
click at [464, 124] on div "INICIO CONTACTO SUELOS" at bounding box center [492, 401] width 424 height 691
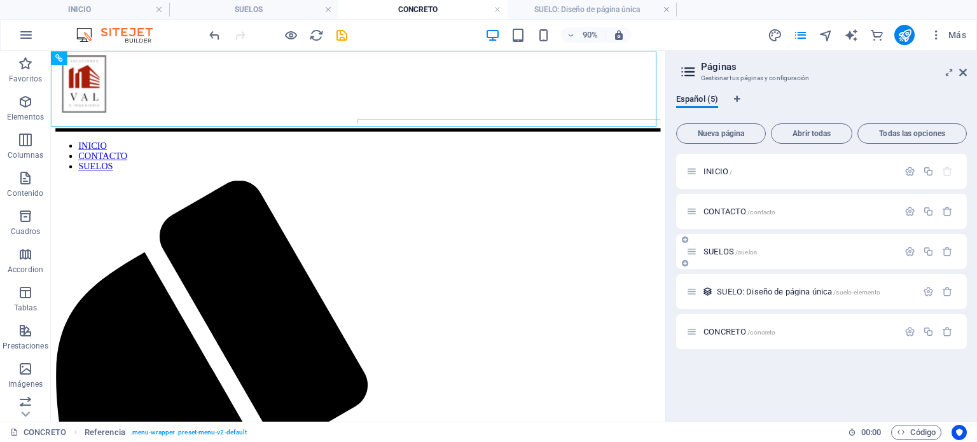
click at [727, 250] on span "SUELOS /suelos" at bounding box center [730, 252] width 53 height 10
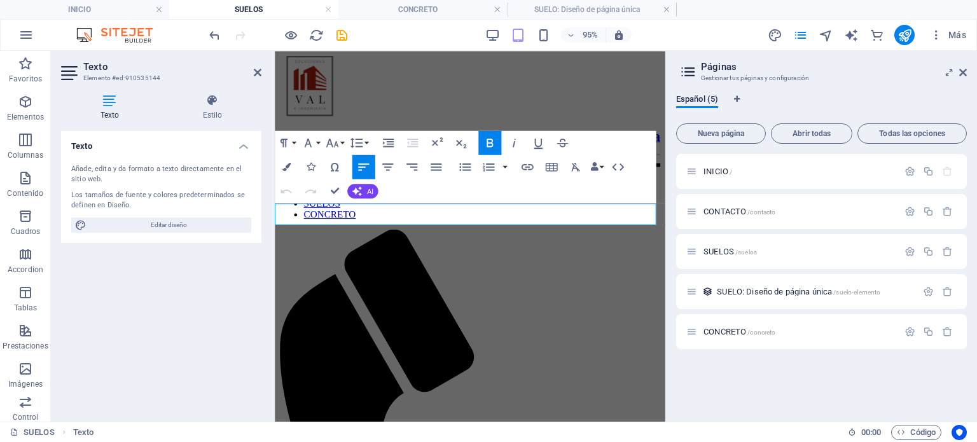
click at [26, 109] on icon "button" at bounding box center [25, 101] width 15 height 15
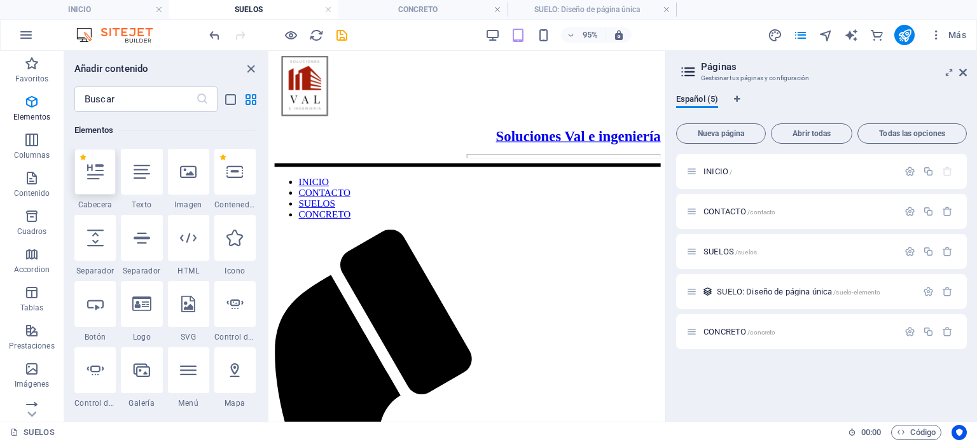
click at [88, 163] on icon at bounding box center [95, 171] width 17 height 17
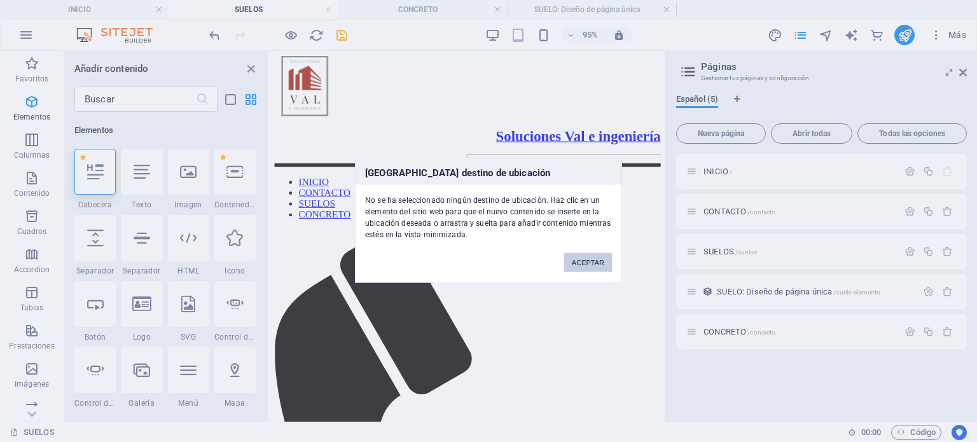
click at [592, 260] on button "ACEPTAR" at bounding box center [588, 262] width 48 height 19
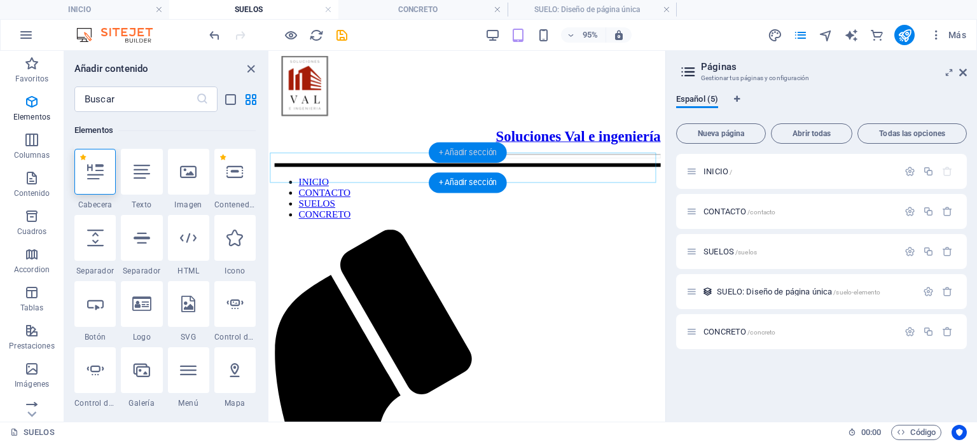
click at [449, 155] on div "+ Añadir sección" at bounding box center [468, 152] width 78 height 20
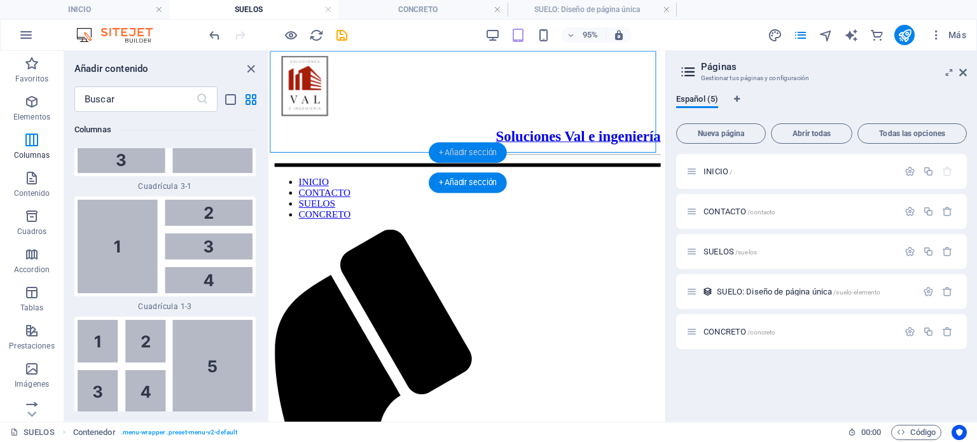
scroll to position [4311, 0]
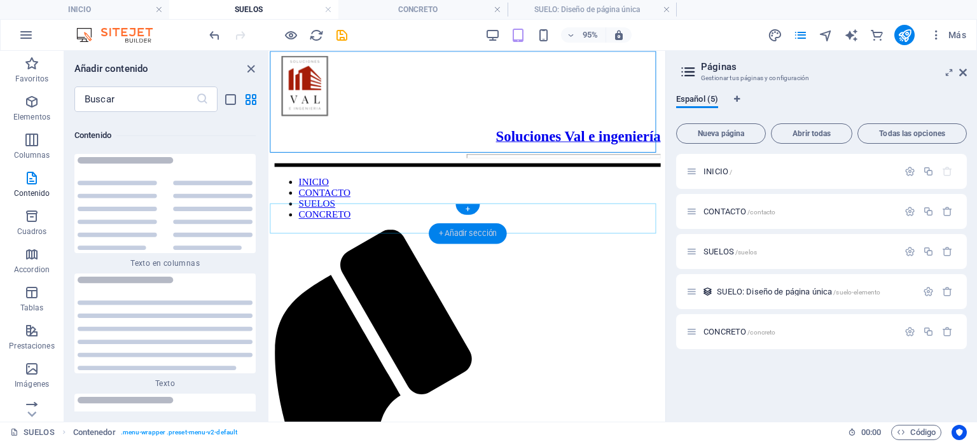
click at [445, 226] on div "+ Añadir sección" at bounding box center [468, 233] width 78 height 20
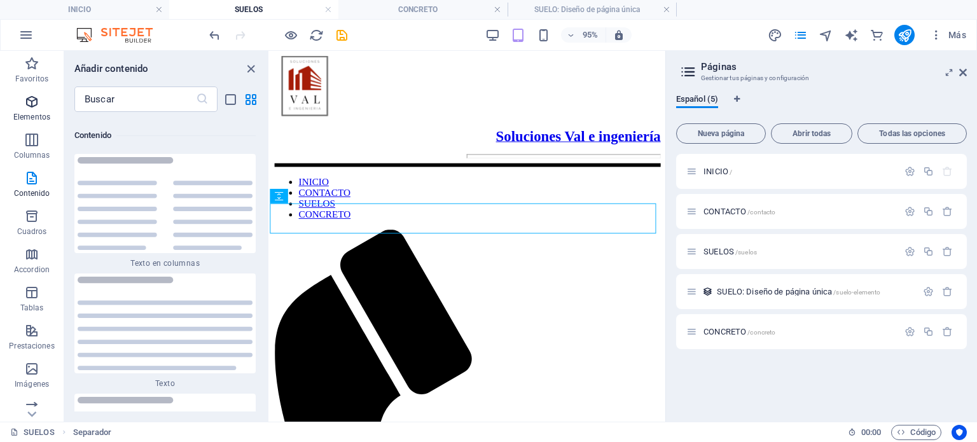
click at [32, 104] on icon "button" at bounding box center [31, 101] width 15 height 15
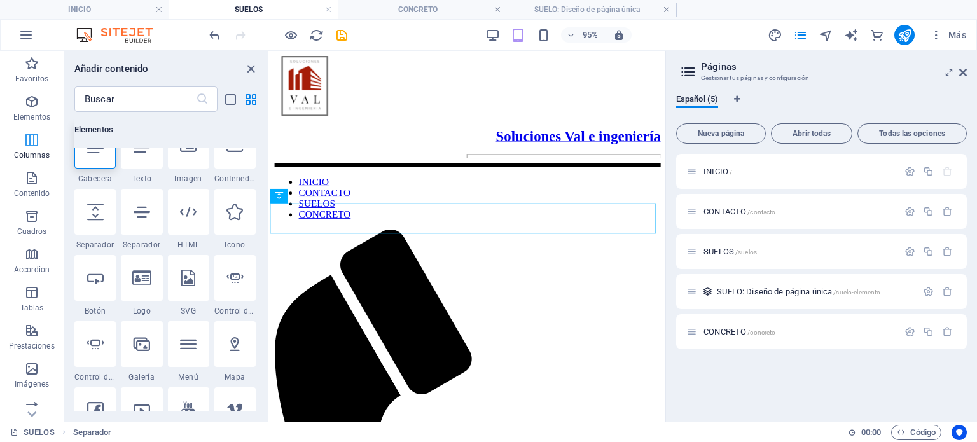
scroll to position [239, 0]
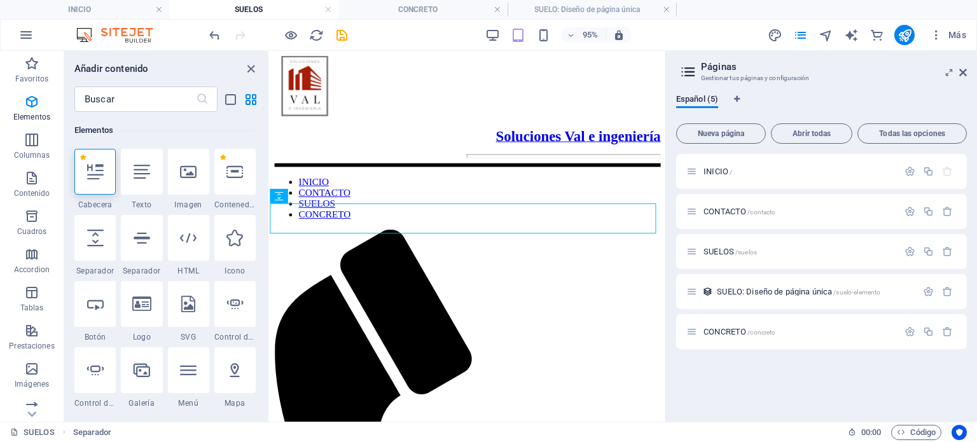
click at [99, 167] on icon at bounding box center [95, 171] width 17 height 17
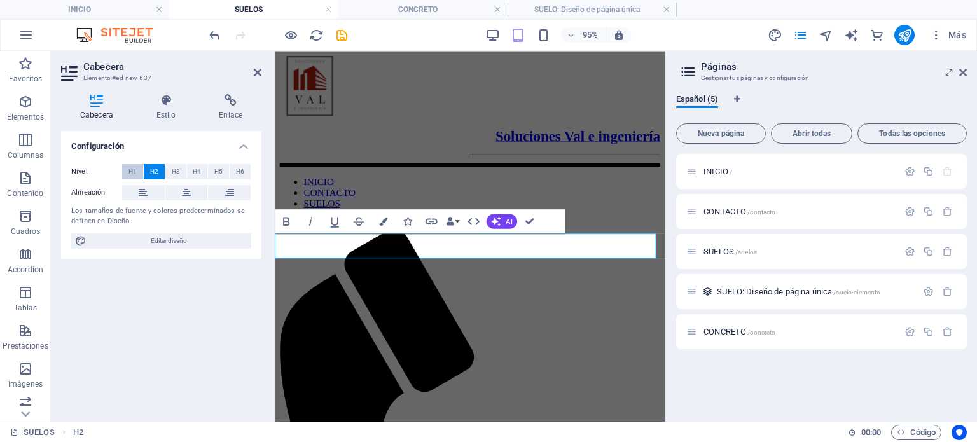
click at [130, 170] on span "H1" at bounding box center [133, 171] width 8 height 15
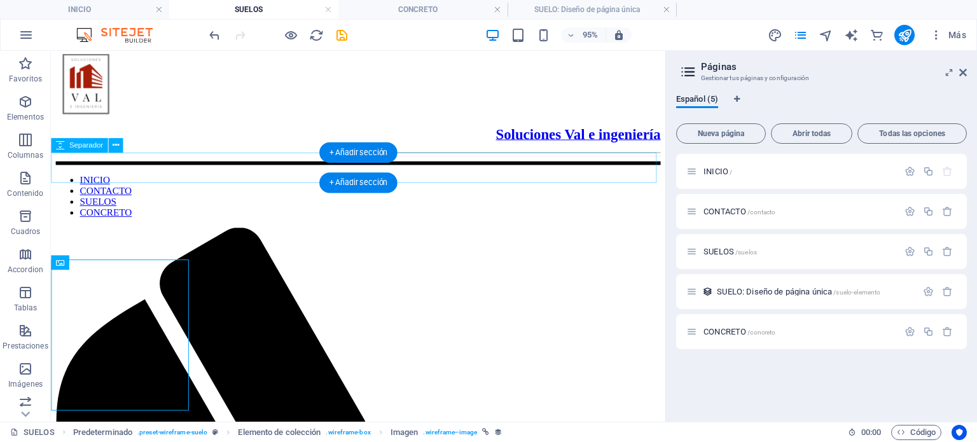
scroll to position [2, 0]
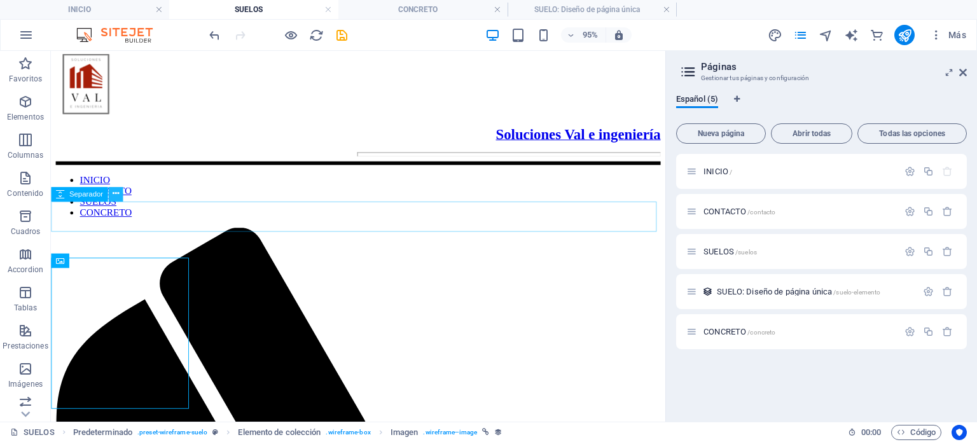
click at [113, 195] on icon at bounding box center [115, 194] width 6 height 13
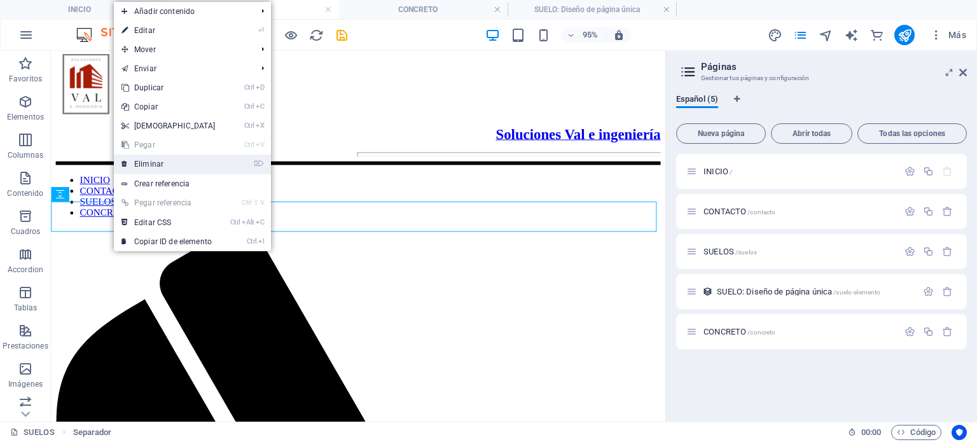
click at [148, 160] on link "⌦ Eliminar" at bounding box center [168, 164] width 109 height 19
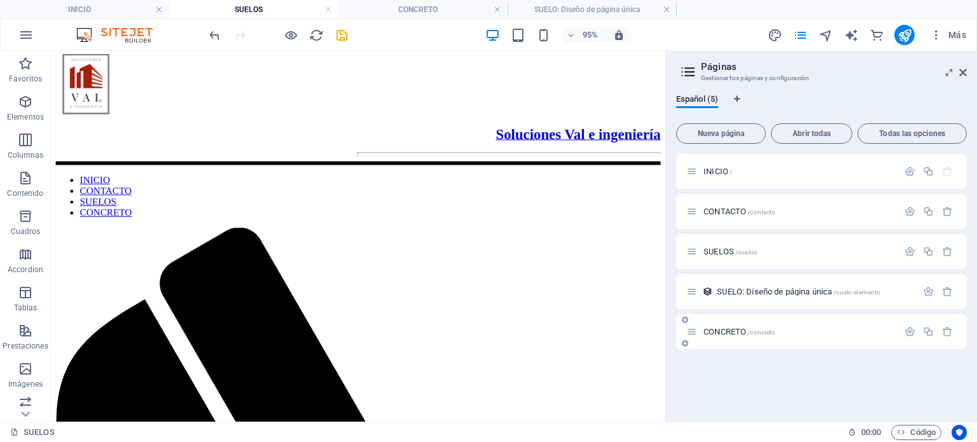
click at [721, 329] on span "CONCRETO /concreto" at bounding box center [740, 332] width 72 height 10
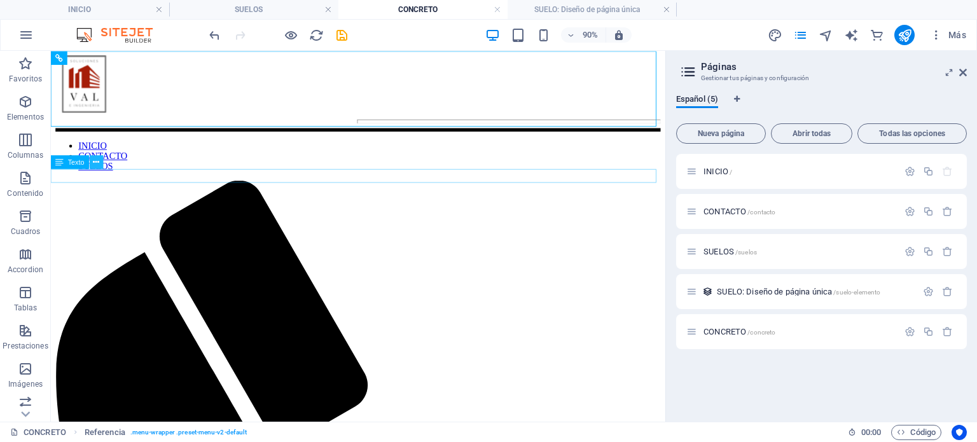
click at [99, 167] on icon at bounding box center [97, 162] width 6 height 12
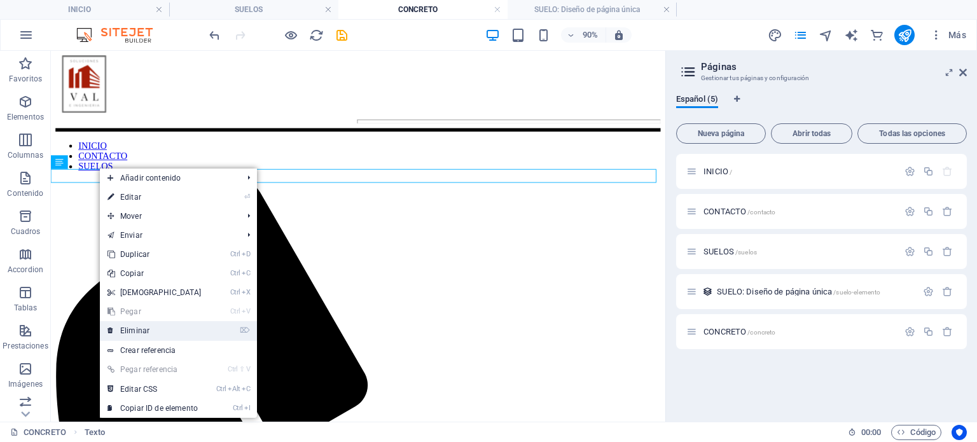
click at [127, 326] on link "⌦ Eliminar" at bounding box center [154, 330] width 109 height 19
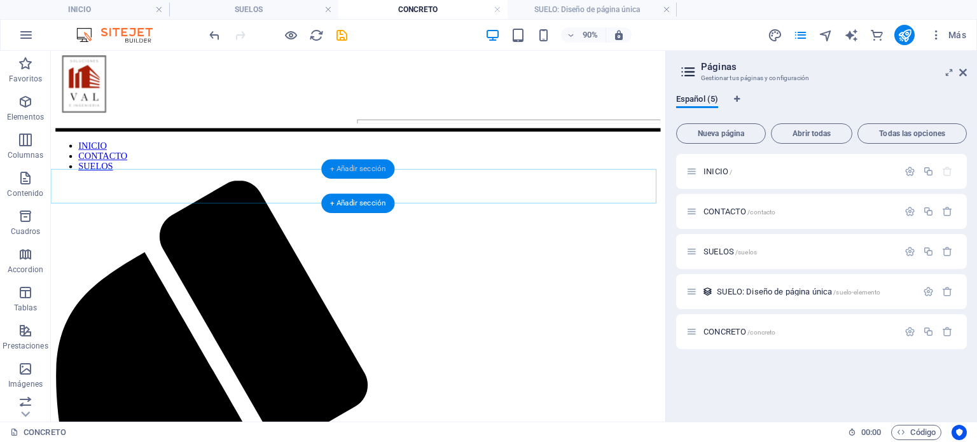
click at [366, 170] on div "+ Añadir sección" at bounding box center [357, 169] width 73 height 20
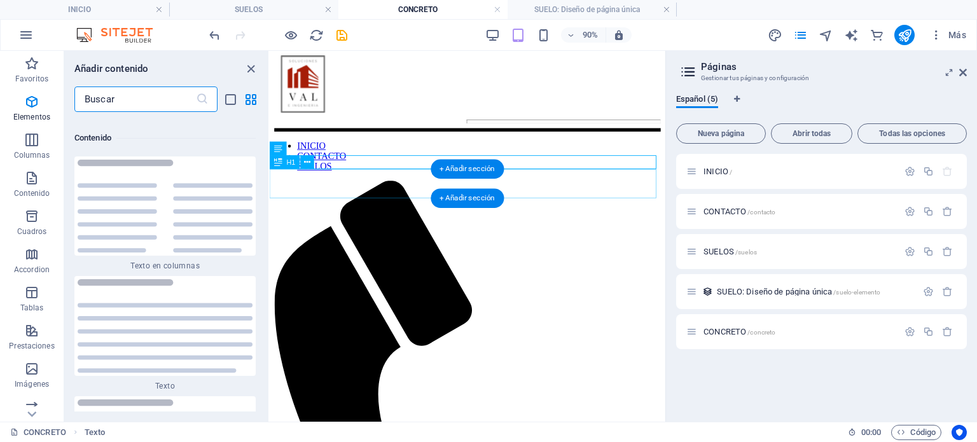
scroll to position [4311, 0]
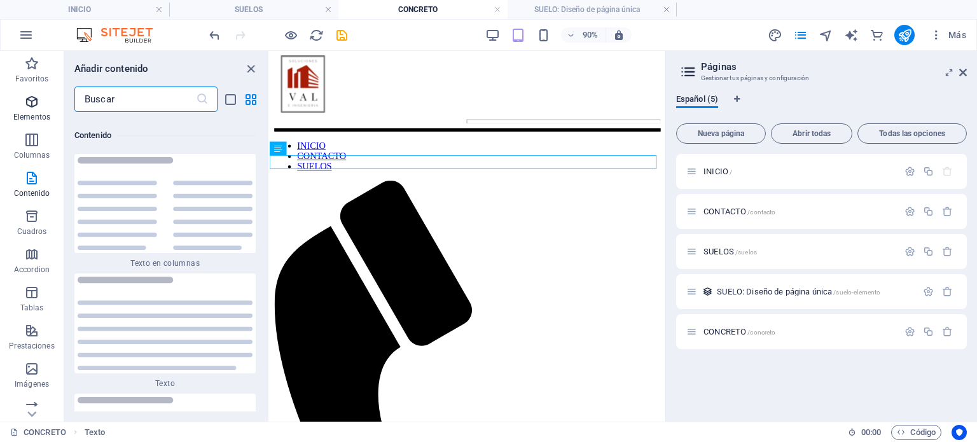
click at [39, 99] on span "Elementos" at bounding box center [32, 109] width 64 height 31
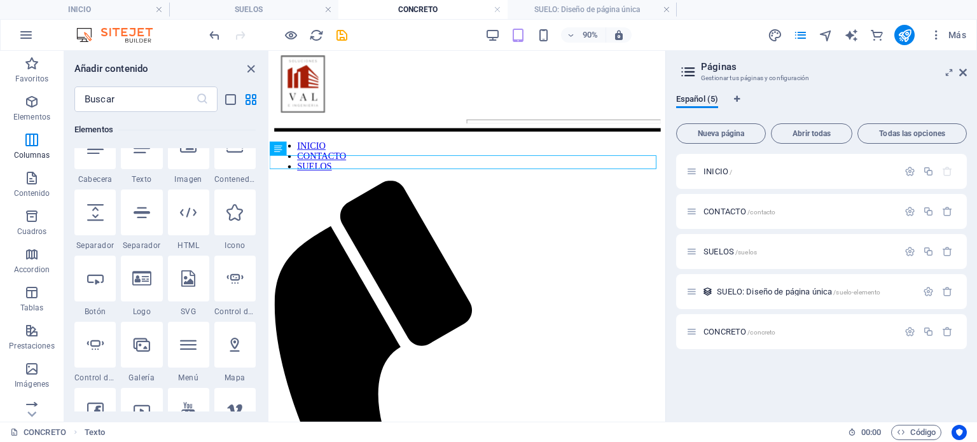
scroll to position [239, 0]
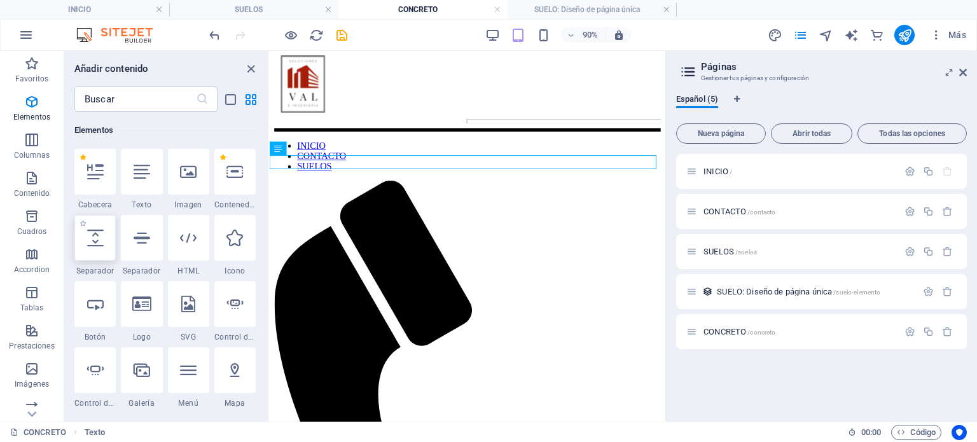
click at [108, 242] on div at bounding box center [94, 238] width 41 height 46
select select "px"
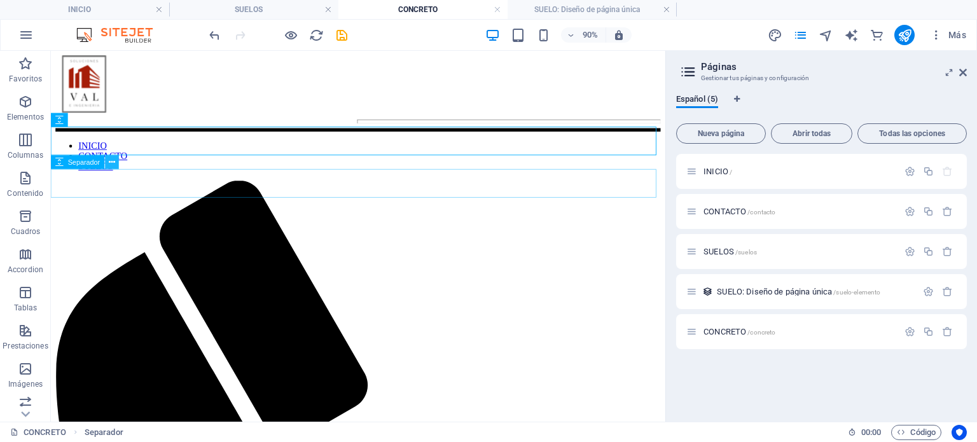
click at [110, 167] on icon at bounding box center [112, 162] width 6 height 12
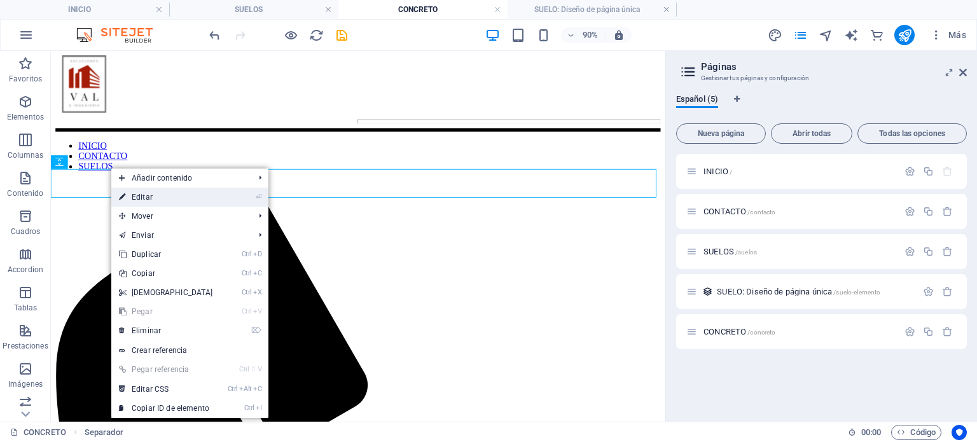
click at [146, 204] on link "⏎ Editar" at bounding box center [165, 197] width 109 height 19
select select "px"
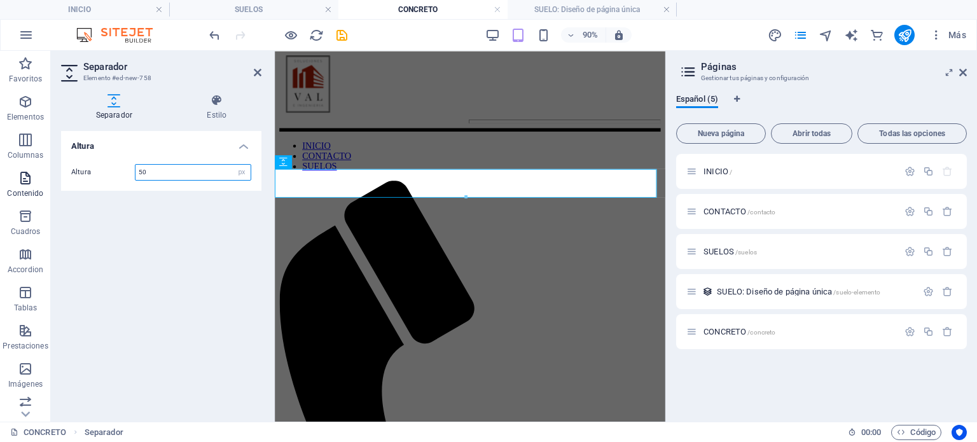
drag, startPoint x: 170, startPoint y: 172, endPoint x: 43, endPoint y: 173, distance: 127.9
click at [43, 173] on section "Favoritos Elementos Columnas Contenido [PERSON_NAME] Accordion Tablas Prestacio…" at bounding box center [332, 236] width 665 height 371
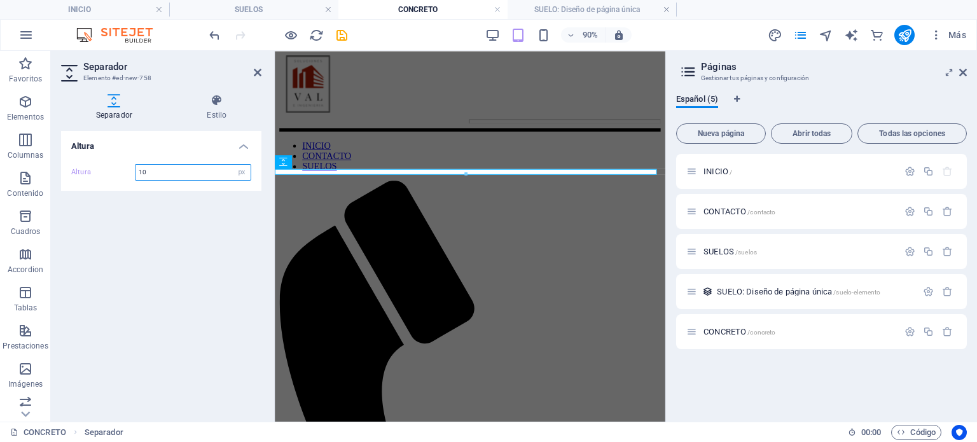
drag, startPoint x: 154, startPoint y: 172, endPoint x: 105, endPoint y: 172, distance: 49.0
click at [105, 172] on div "Altura 10 px rem vh vw" at bounding box center [161, 172] width 180 height 17
type input "20"
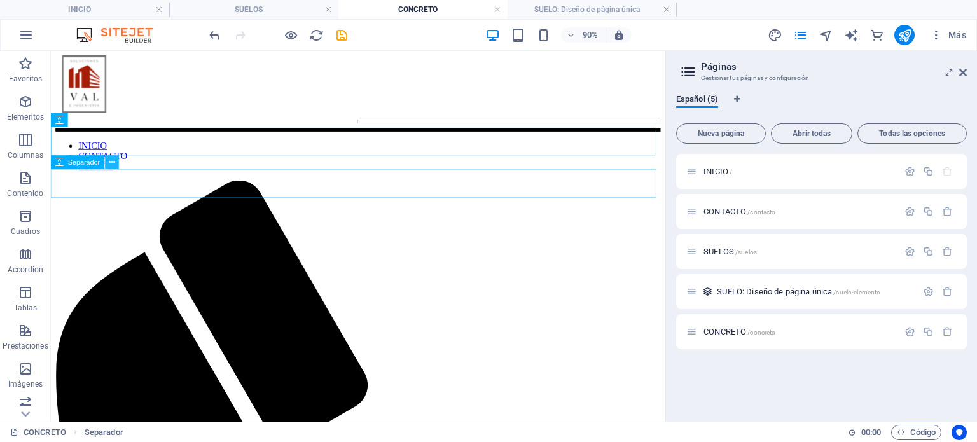
click at [108, 165] on button at bounding box center [113, 162] width 14 height 14
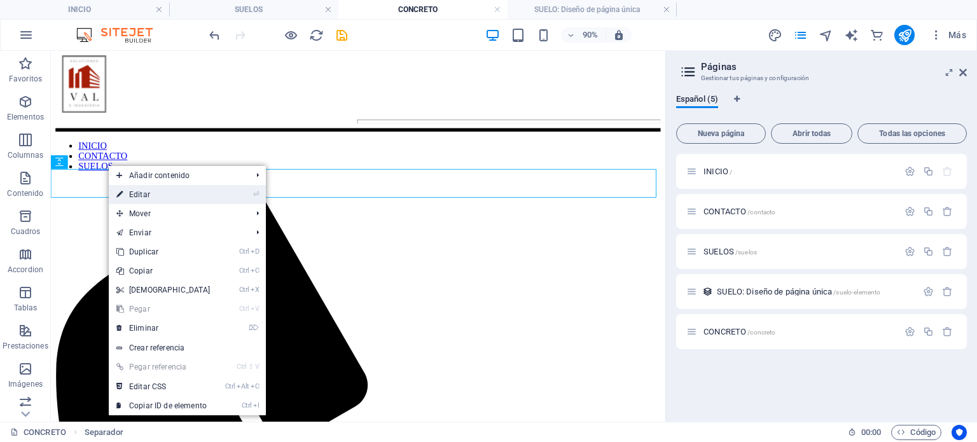
click at [149, 188] on link "⏎ Editar" at bounding box center [163, 194] width 109 height 19
select select "px"
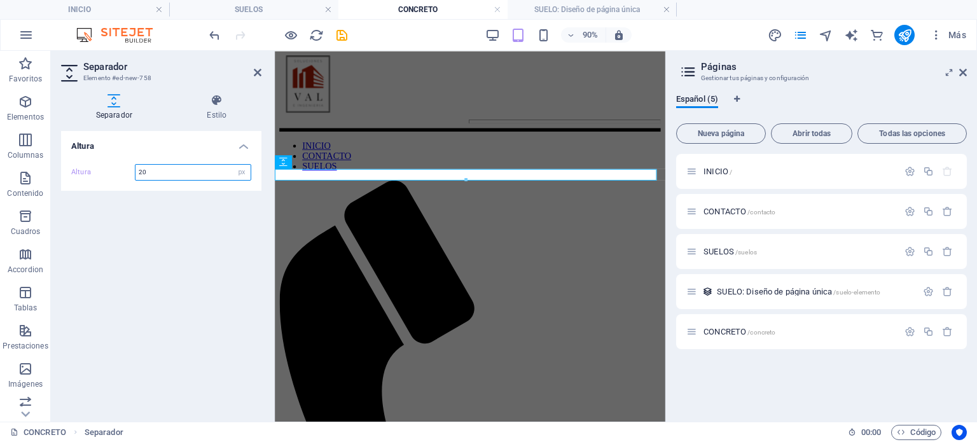
drag, startPoint x: 151, startPoint y: 167, endPoint x: 109, endPoint y: 172, distance: 42.2
click at [109, 172] on div "Altura 20 px rem vh vw" at bounding box center [161, 172] width 180 height 17
type input "10"
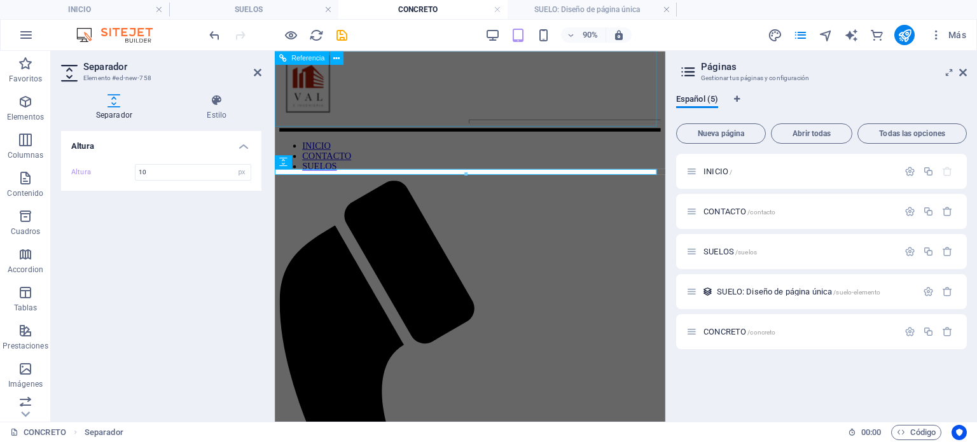
click at [468, 130] on div "INICIO CONTACTO SUELOS" at bounding box center [492, 401] width 424 height 691
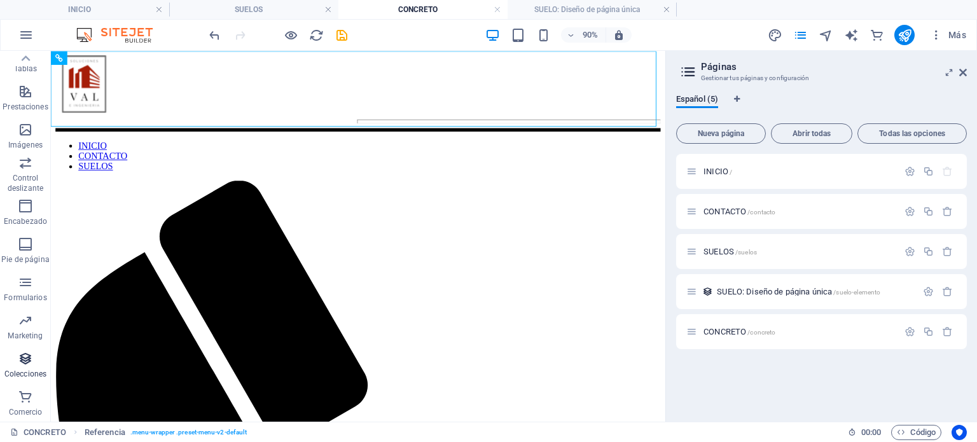
click at [37, 356] on span "Colecciones" at bounding box center [25, 366] width 51 height 31
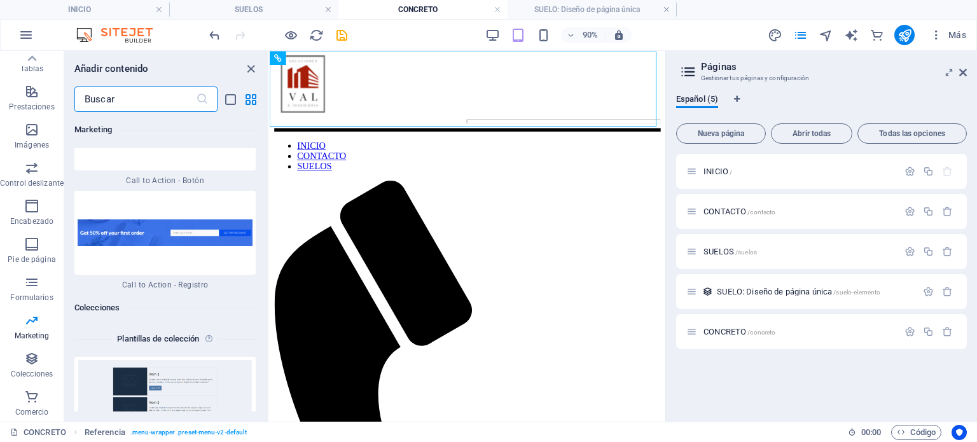
scroll to position [23362, 0]
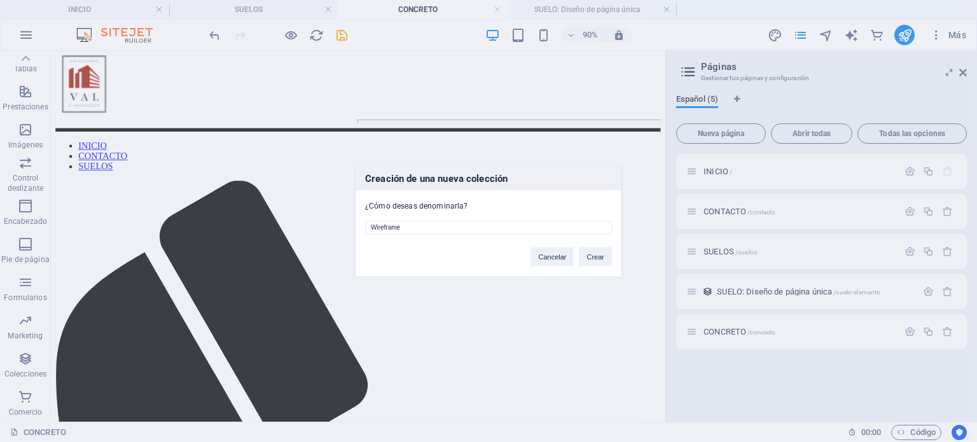
drag, startPoint x: 426, startPoint y: 230, endPoint x: 300, endPoint y: 228, distance: 125.3
click at [300, 228] on div "Creación de una nueva colección ¿Cómo deseas denominarla? Wireframe Cancelar Cr…" at bounding box center [488, 221] width 977 height 442
type input "Concreto"
click at [598, 253] on button "Crear" at bounding box center [595, 256] width 33 height 19
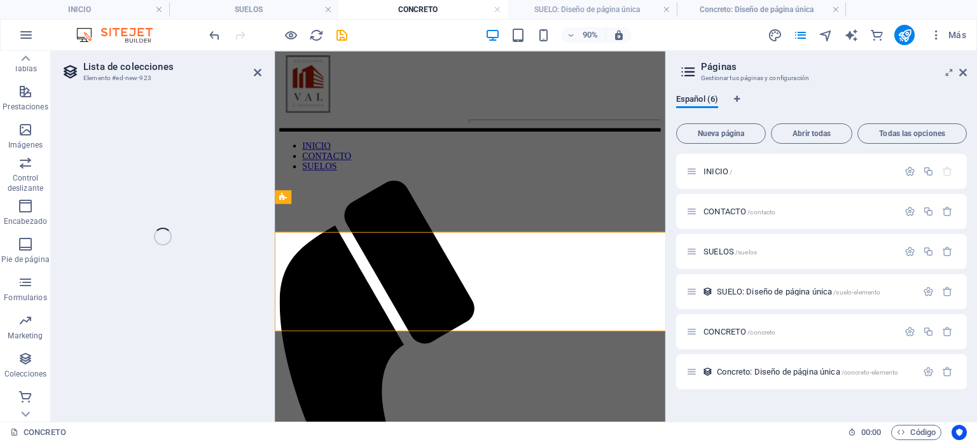
select select "68bcd24c83828d4bf8029cf9"
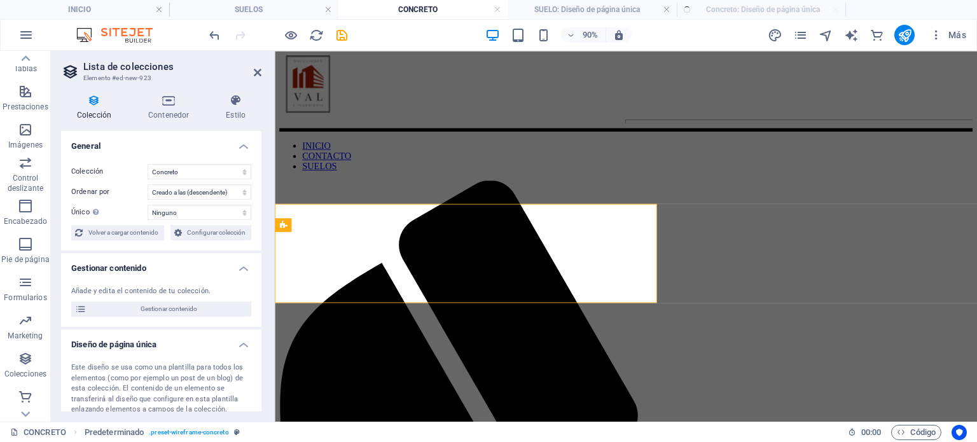
select select "createdAt_DESC"
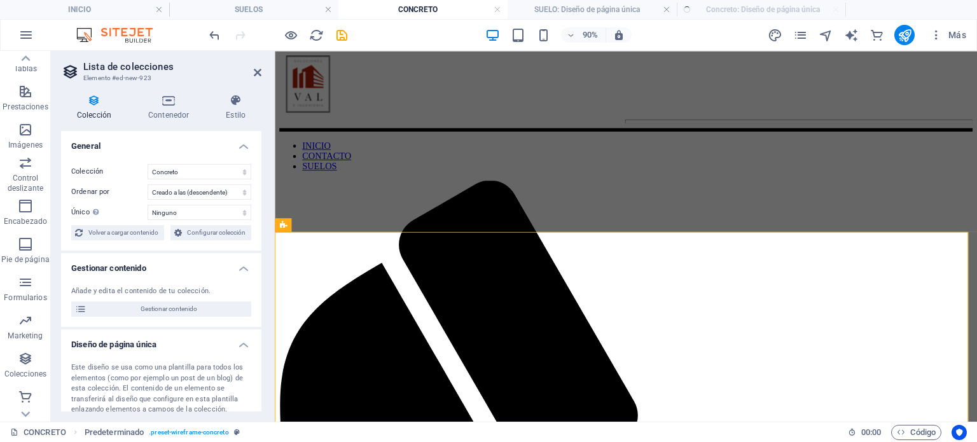
scroll to position [0, 0]
